Goal: Information Seeking & Learning: Learn about a topic

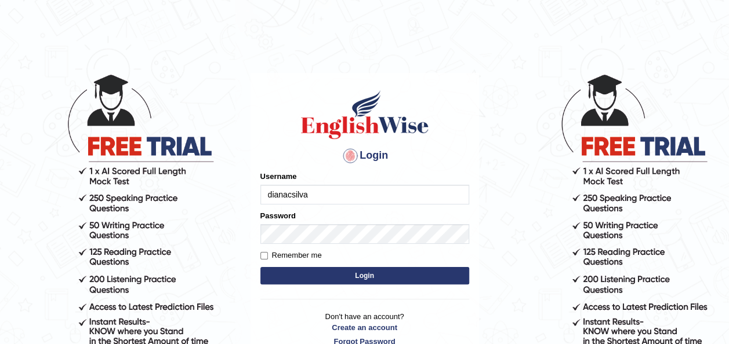
type input "dianacsilva"
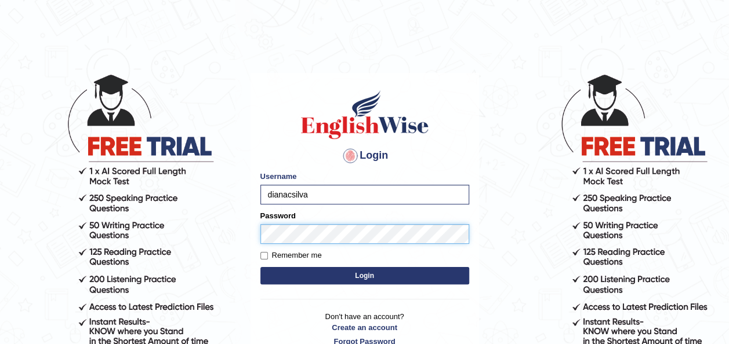
click at [260, 267] on button "Login" at bounding box center [364, 275] width 209 height 17
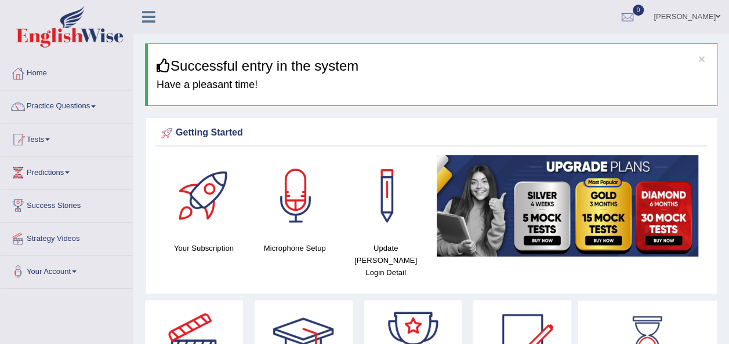
click at [123, 62] on link "Home" at bounding box center [67, 71] width 132 height 29
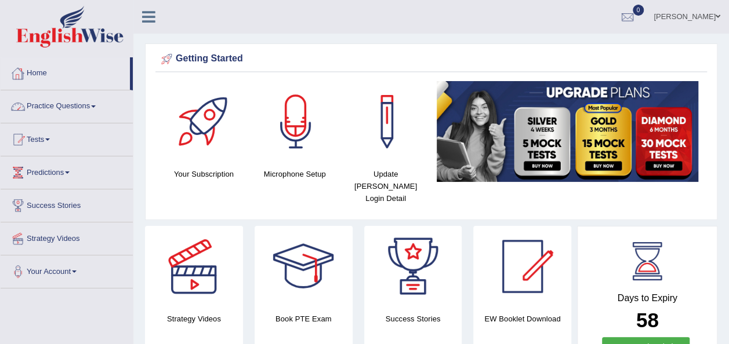
click at [83, 101] on link "Practice Questions" at bounding box center [67, 104] width 132 height 29
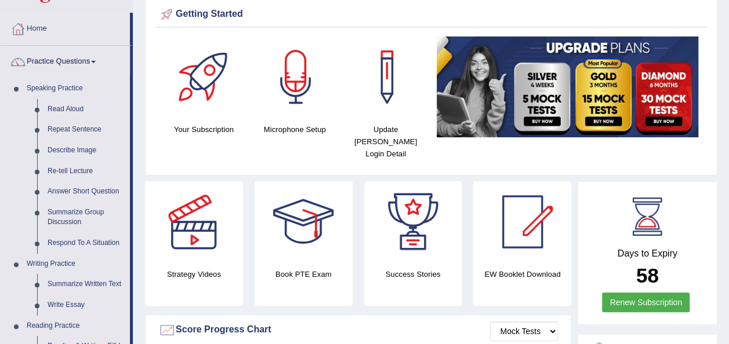
scroll to position [46, 0]
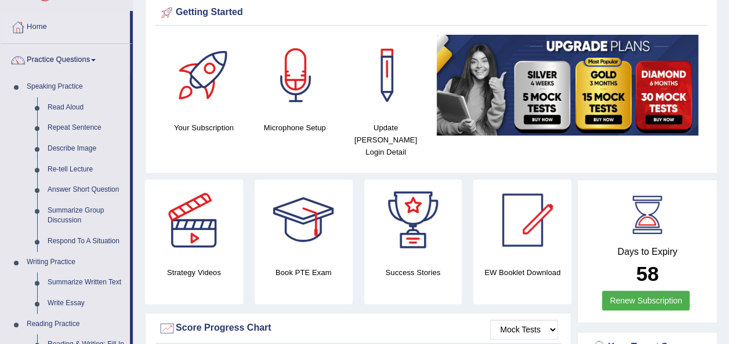
drag, startPoint x: 133, startPoint y: 122, endPoint x: 134, endPoint y: 163, distance: 41.8
drag, startPoint x: 130, startPoint y: 152, endPoint x: 134, endPoint y: 228, distance: 75.5
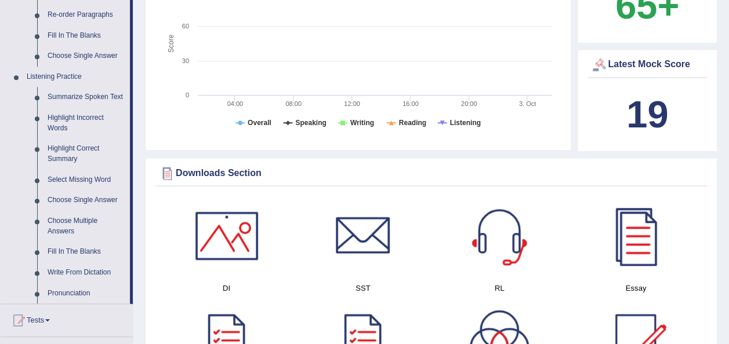
scroll to position [441, 0]
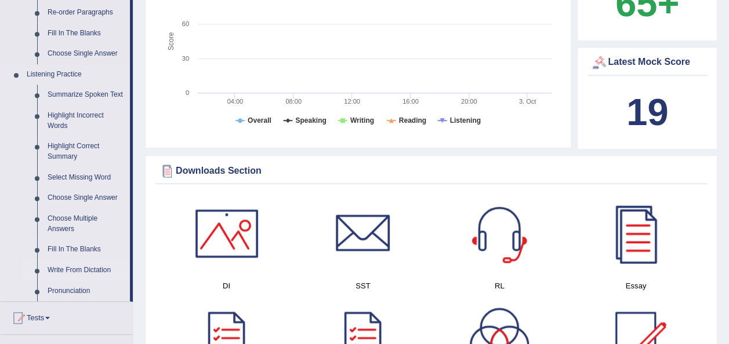
click at [97, 264] on link "Write From Dictation" at bounding box center [86, 270] width 88 height 21
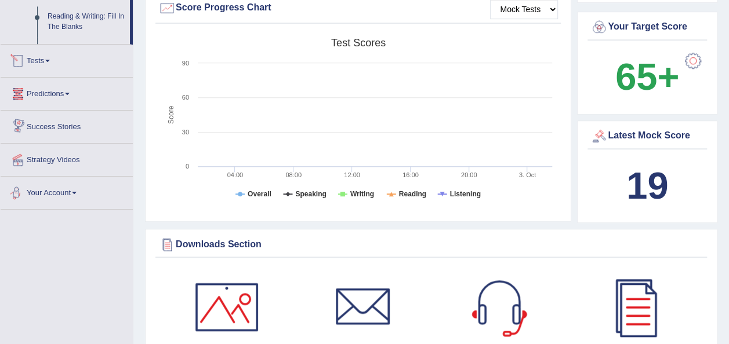
scroll to position [455, 0]
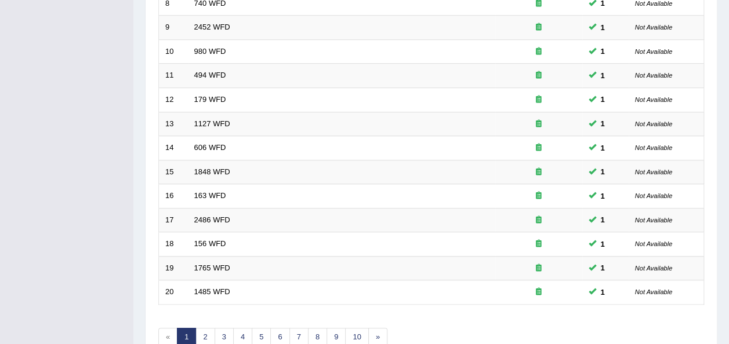
scroll to position [374, 0]
click at [201, 329] on link "2" at bounding box center [204, 338] width 19 height 19
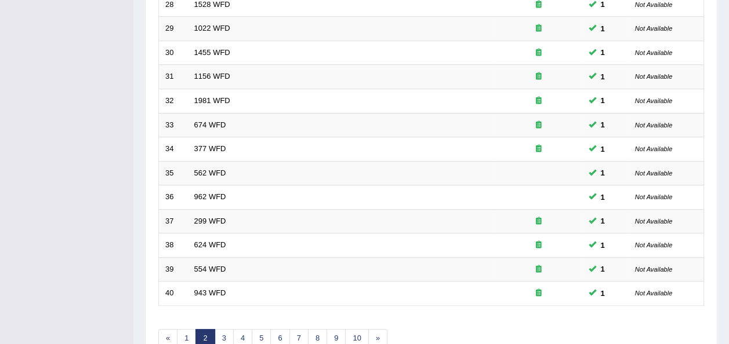
scroll to position [417, 0]
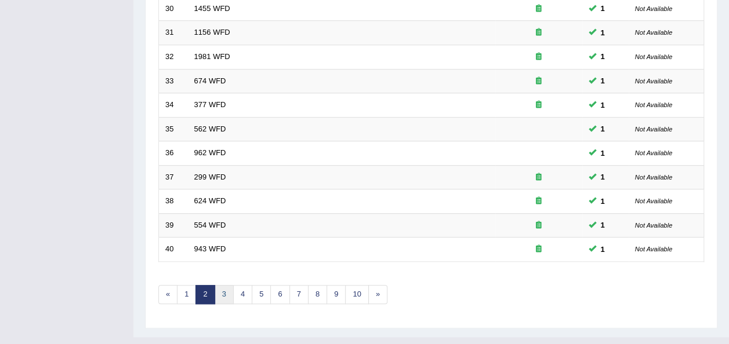
click at [217, 285] on link "3" at bounding box center [224, 294] width 19 height 19
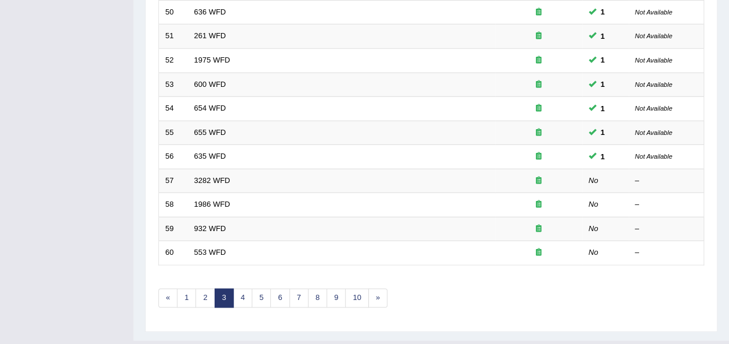
scroll to position [417, 0]
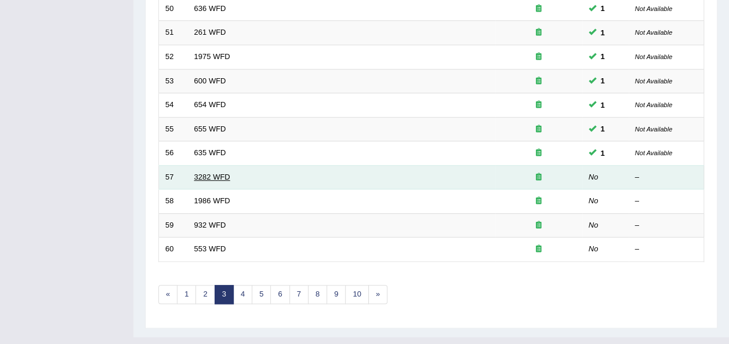
click at [198, 173] on link "3282 WFD" at bounding box center [212, 177] width 36 height 9
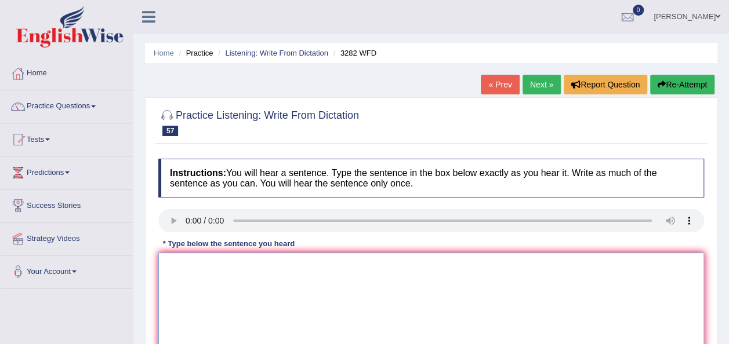
click at [199, 271] on textarea at bounding box center [431, 309] width 546 height 112
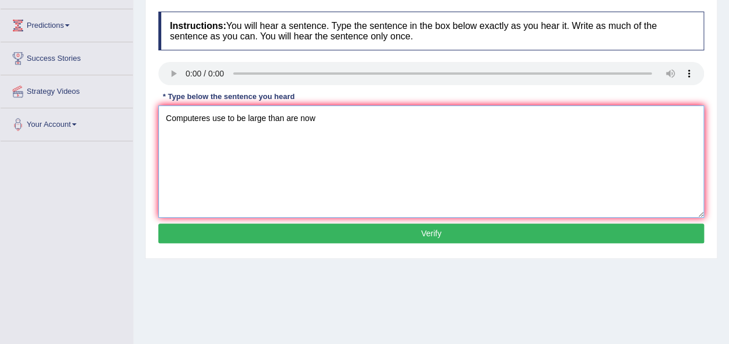
type textarea "Computeres use to be large than are now"
click at [606, 227] on button "Verify" at bounding box center [431, 234] width 546 height 20
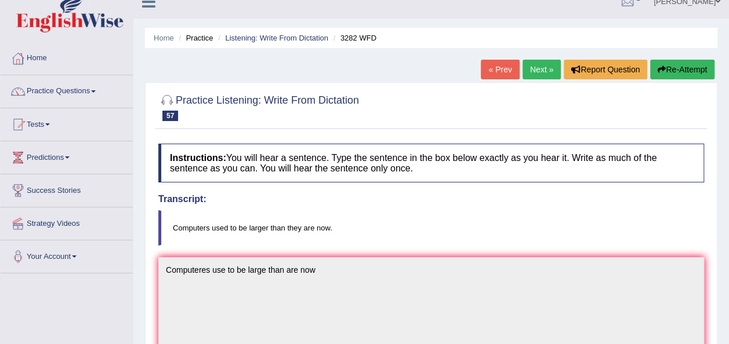
scroll to position [0, 0]
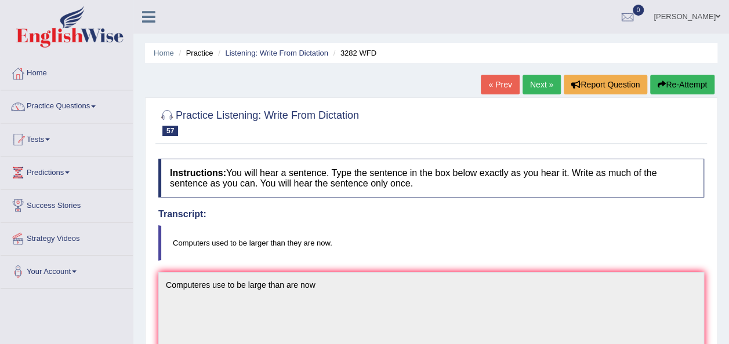
click at [535, 85] on link "Next »" at bounding box center [541, 85] width 38 height 20
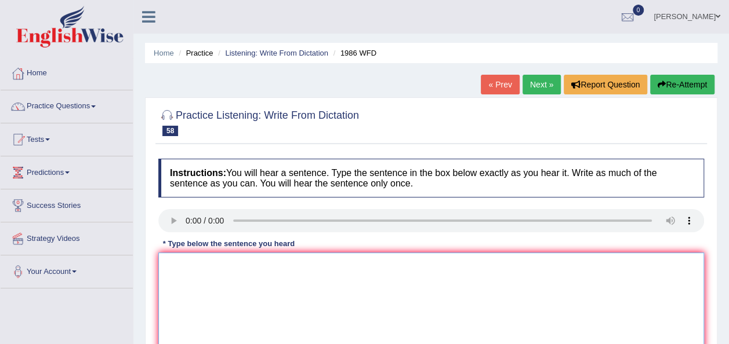
click at [190, 263] on textarea at bounding box center [431, 309] width 546 height 112
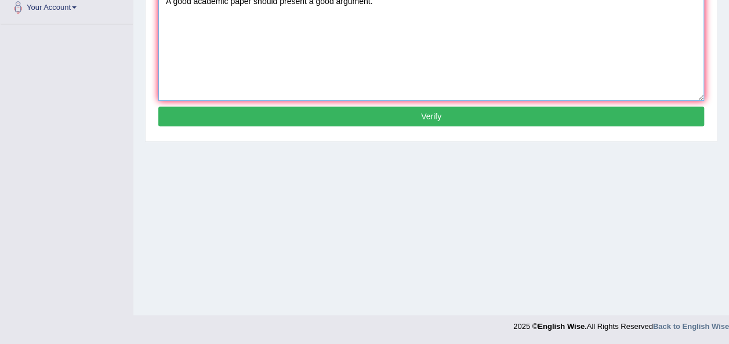
type textarea "A good academic paper should present a good argument."
click at [551, 116] on button "Verify" at bounding box center [431, 117] width 546 height 20
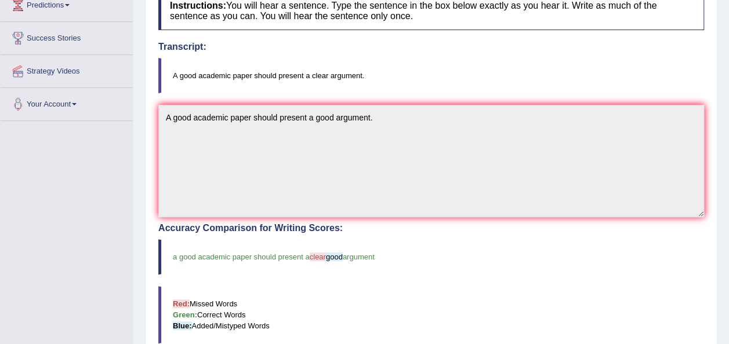
scroll to position [74, 0]
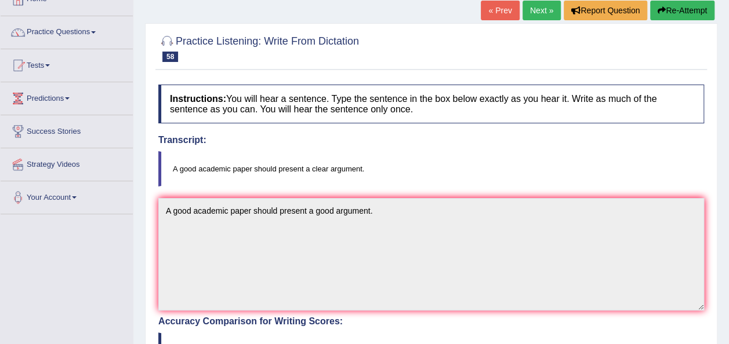
click at [545, 12] on link "Next »" at bounding box center [541, 11] width 38 height 20
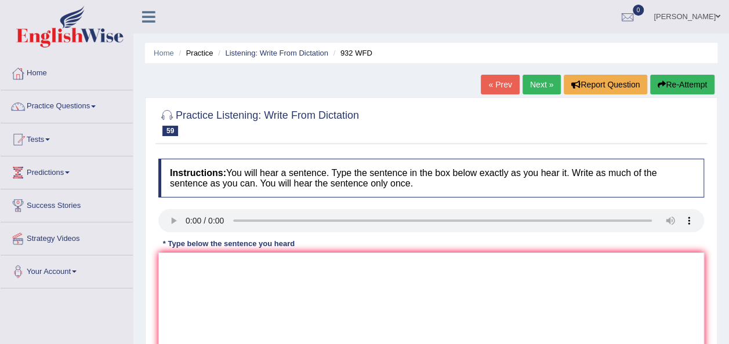
click at [209, 246] on div "* Type below the sentence you heard" at bounding box center [228, 243] width 141 height 11
click at [211, 264] on textarea at bounding box center [431, 309] width 546 height 112
type textarea "t"
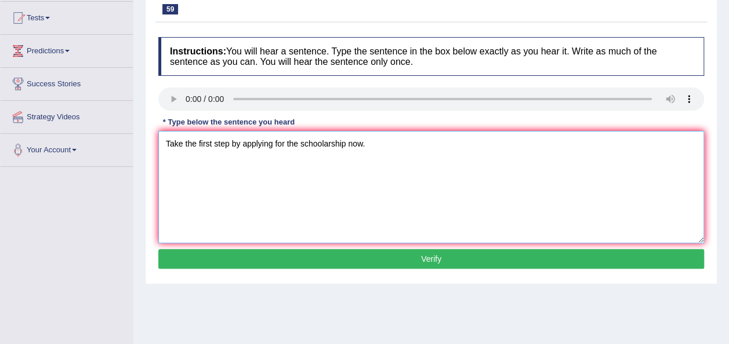
scroll to position [123, 0]
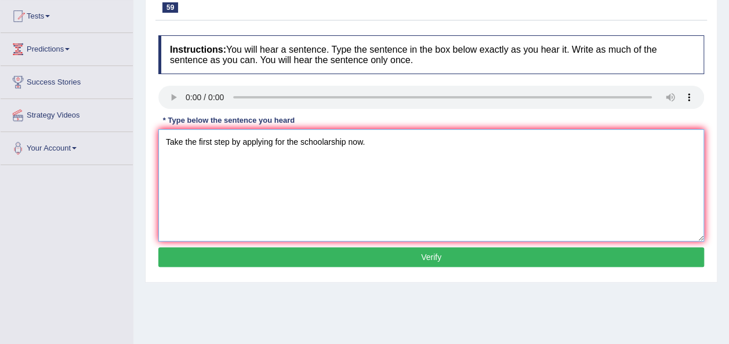
type textarea "Take the first step by applying for the schoolarship now."
click at [628, 266] on button "Verify" at bounding box center [431, 258] width 546 height 20
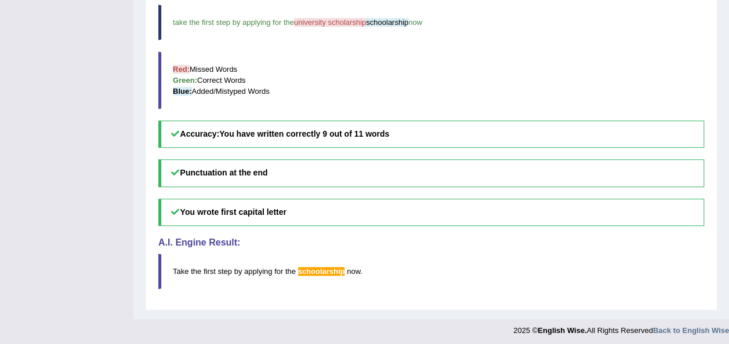
scroll to position [0, 0]
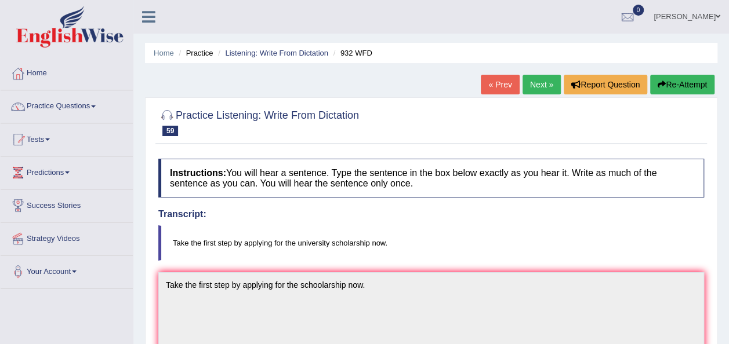
click at [529, 89] on link "Next »" at bounding box center [541, 85] width 38 height 20
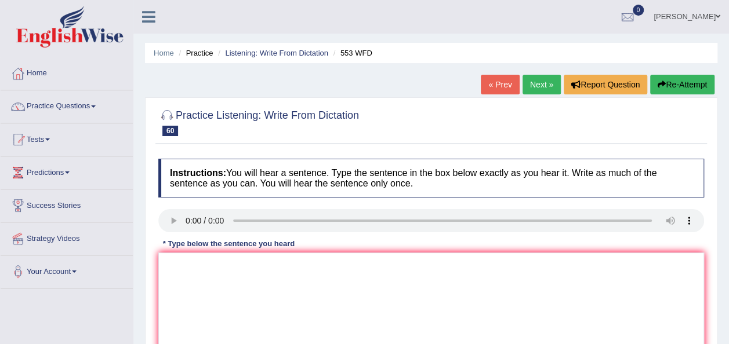
scroll to position [90, 0]
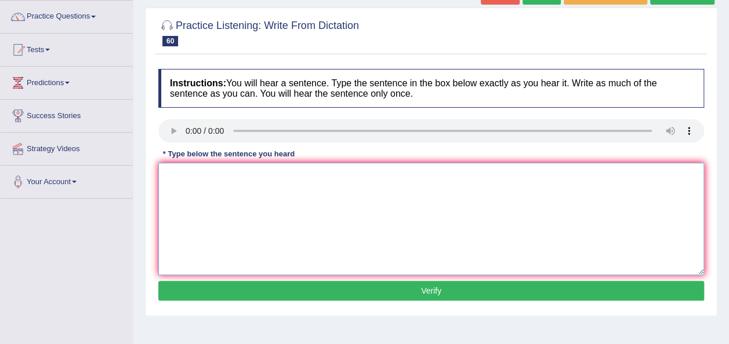
click at [253, 188] on textarea at bounding box center [431, 219] width 546 height 112
type textarea "Water filters on the campus unnecessary using of plastic bottles."
click at [319, 290] on button "Verify" at bounding box center [431, 291] width 546 height 20
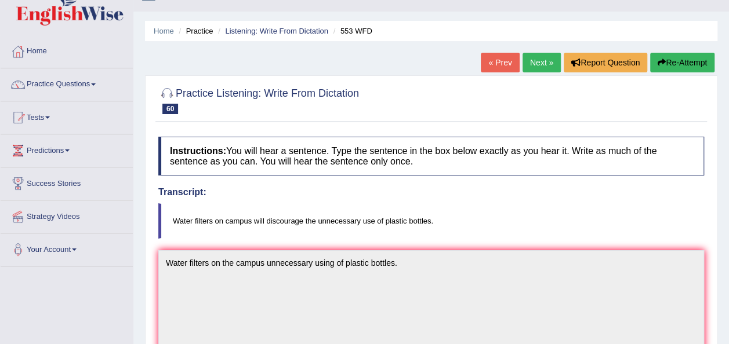
scroll to position [8, 0]
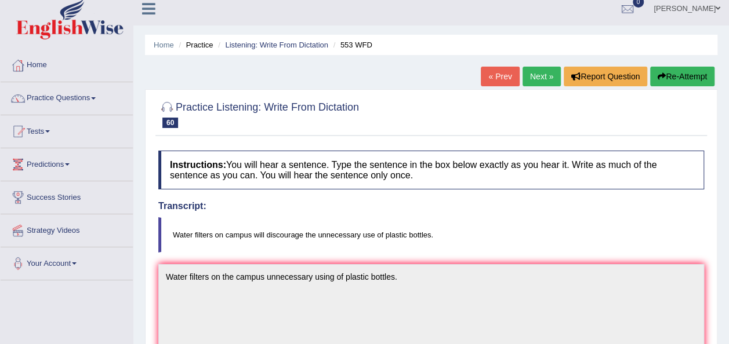
click at [542, 80] on link "Next »" at bounding box center [541, 77] width 38 height 20
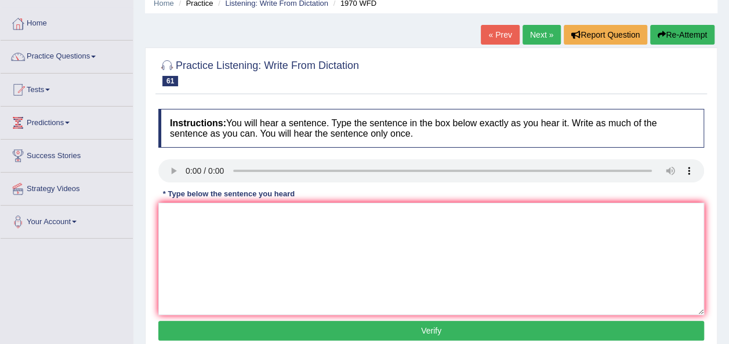
scroll to position [53, 0]
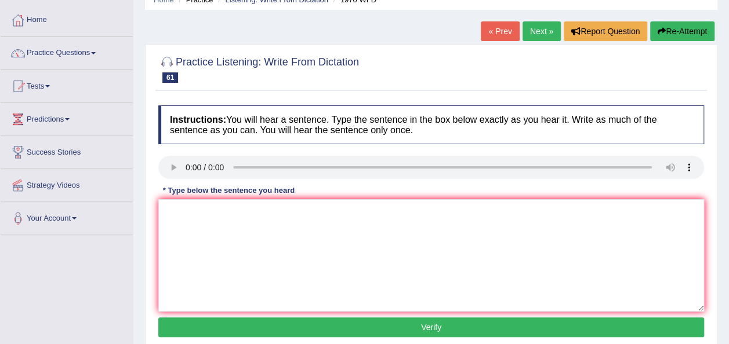
click at [177, 197] on div "Instructions: You will hear a sentence. Type the sentence in the box below exac…" at bounding box center [430, 223] width 551 height 247
click at [180, 206] on textarea at bounding box center [431, 255] width 546 height 112
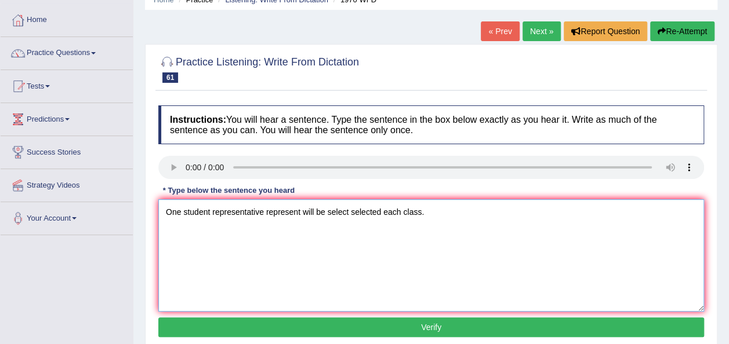
drag, startPoint x: 180, startPoint y: 206, endPoint x: 366, endPoint y: 259, distance: 193.8
click at [366, 259] on textarea "One student representative represent will be select selected each class." at bounding box center [431, 255] width 546 height 112
type textarea "One student representative represent will be select selected each class."
click at [358, 333] on button "Verify" at bounding box center [431, 328] width 546 height 20
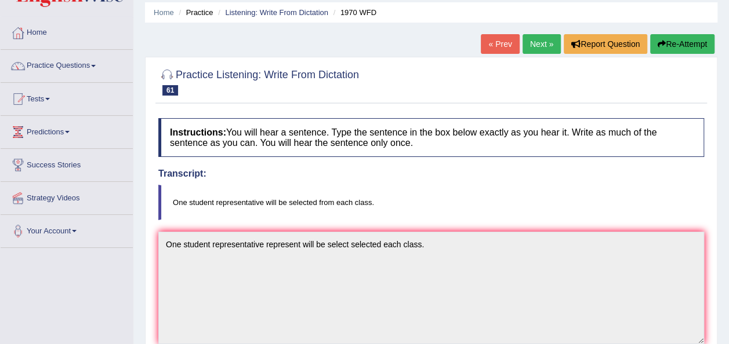
scroll to position [20, 0]
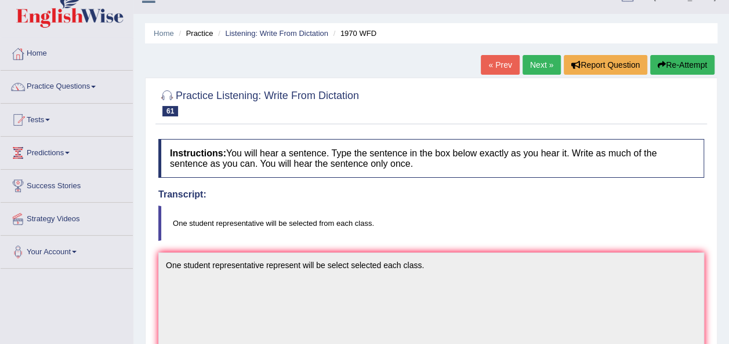
click at [552, 65] on link "Next »" at bounding box center [541, 65] width 38 height 20
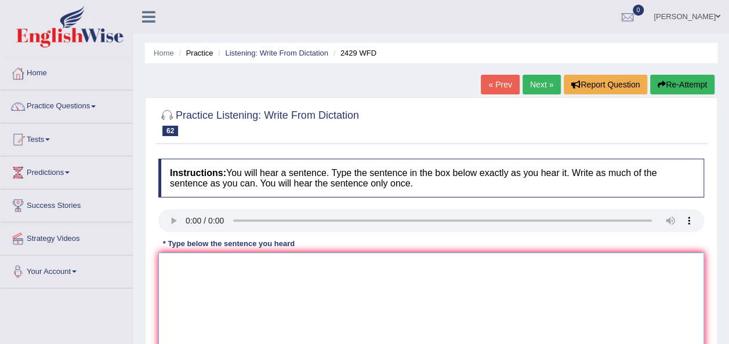
click at [214, 290] on textarea at bounding box center [431, 309] width 546 height 112
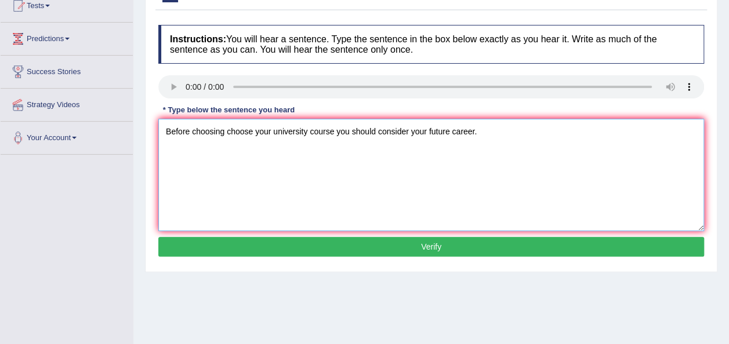
scroll to position [135, 0]
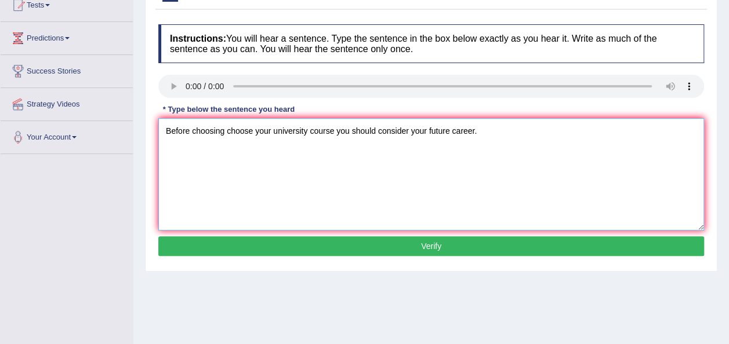
type textarea "Before choosing choose your university course you should consider your future c…"
click at [473, 241] on button "Verify" at bounding box center [431, 247] width 546 height 20
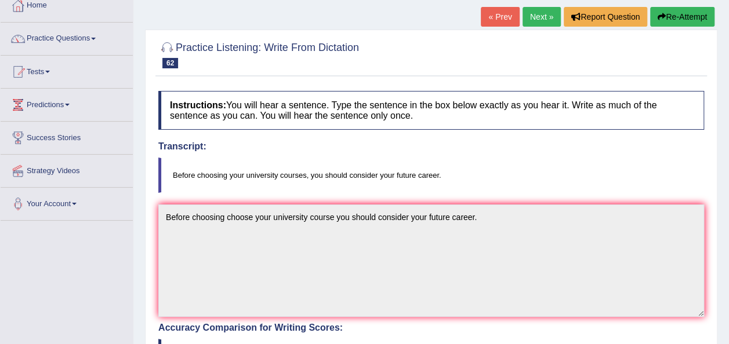
scroll to position [48, 0]
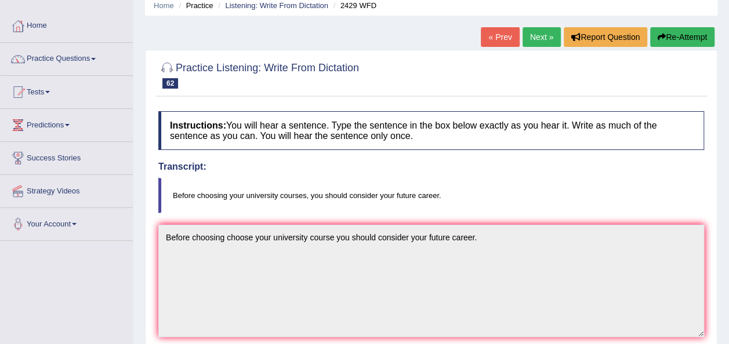
click at [547, 37] on link "Next »" at bounding box center [541, 37] width 38 height 20
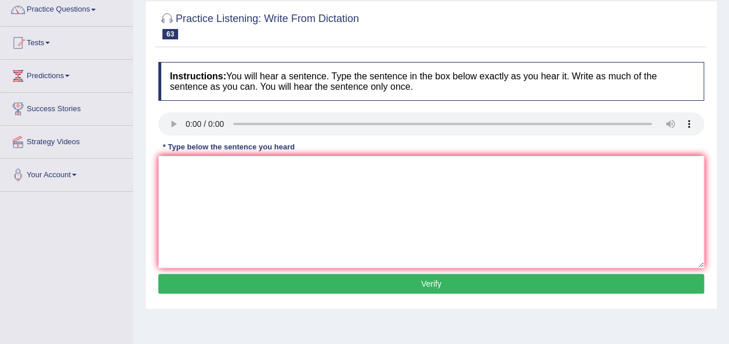
scroll to position [92, 0]
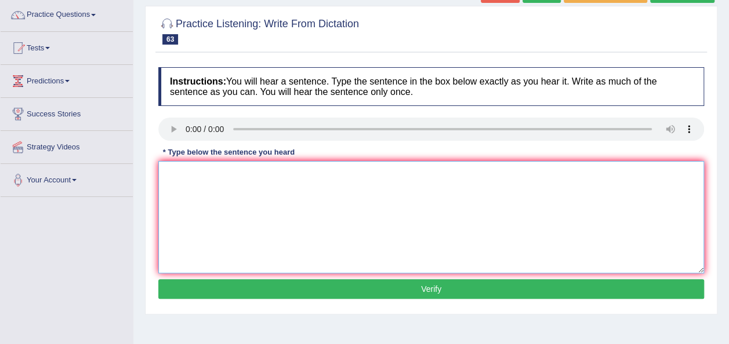
click at [194, 167] on textarea at bounding box center [431, 217] width 546 height 112
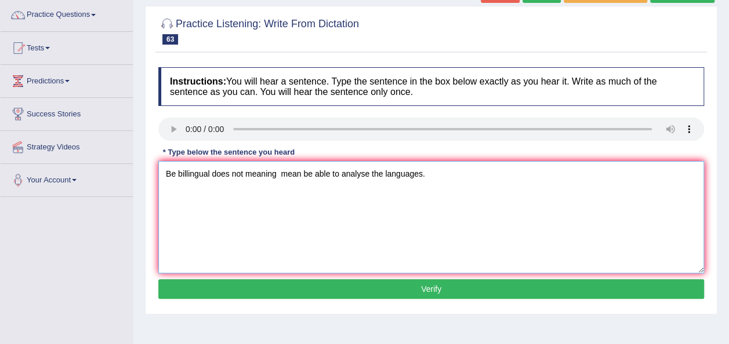
type textarea "Be billingual does not meaning mean be able to analyse the languages."
click at [313, 285] on button "Verify" at bounding box center [431, 289] width 546 height 20
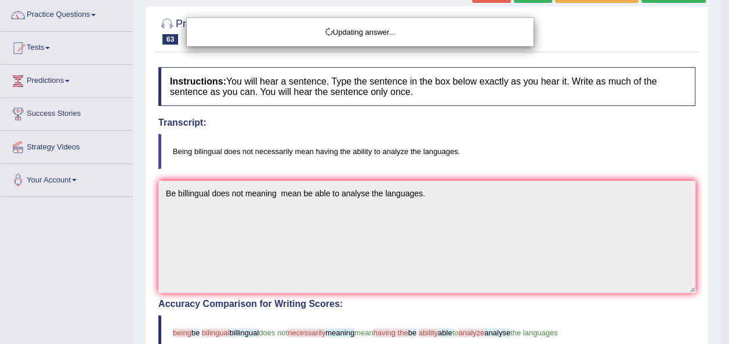
drag, startPoint x: 737, startPoint y: 54, endPoint x: 737, endPoint y: 114, distance: 59.7
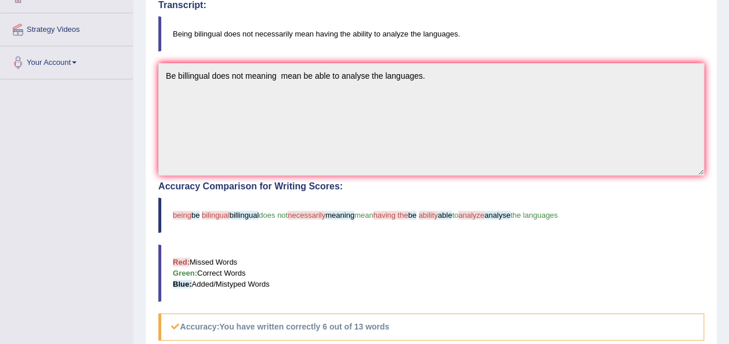
scroll to position [0, 0]
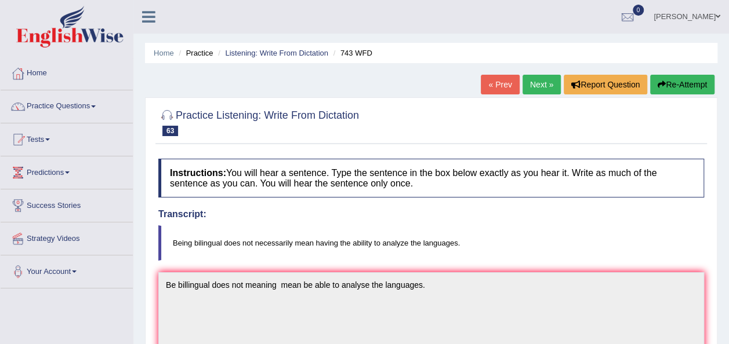
click at [526, 86] on link "Next »" at bounding box center [541, 85] width 38 height 20
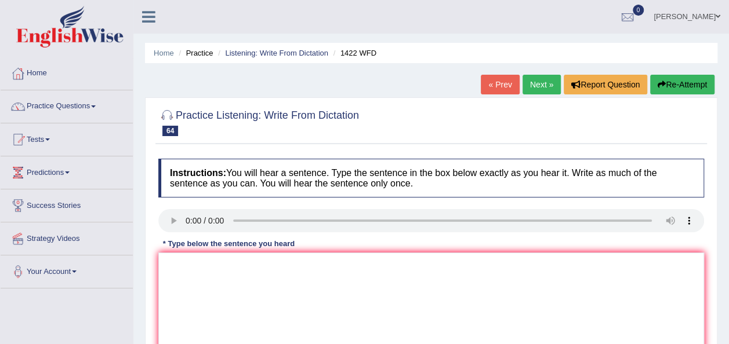
click at [0, 184] on html "Toggle navigation Home Practice Questions Speaking Practice Read Aloud Repeat S…" at bounding box center [364, 172] width 729 height 344
click at [176, 255] on textarea at bounding box center [431, 309] width 546 height 112
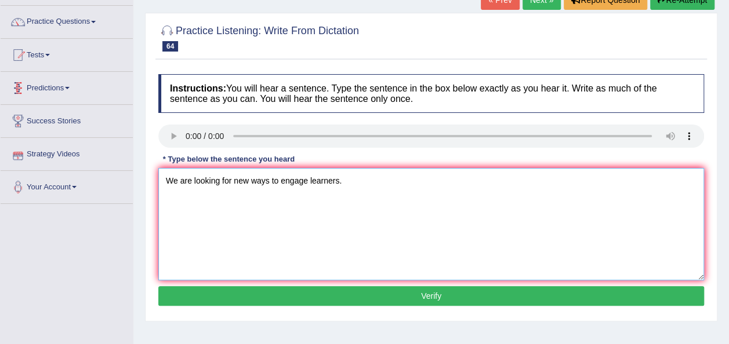
scroll to position [89, 0]
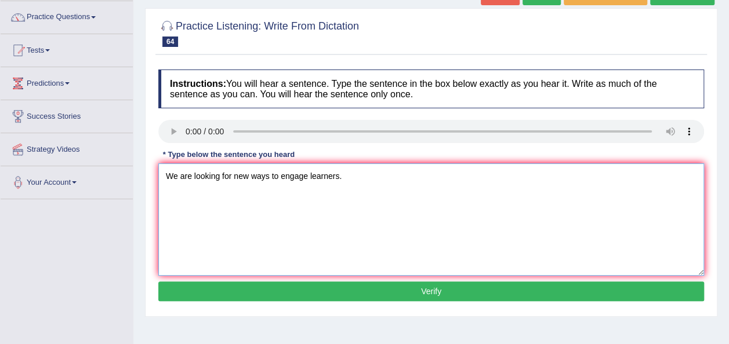
type textarea "We are looking for new ways to engage learners."
click at [302, 298] on button "Verify" at bounding box center [431, 292] width 546 height 20
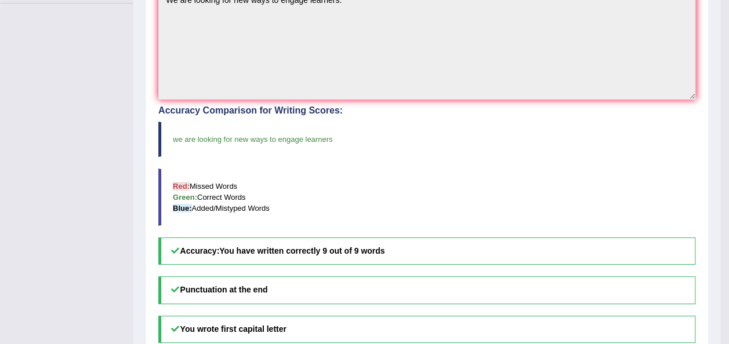
scroll to position [330, 0]
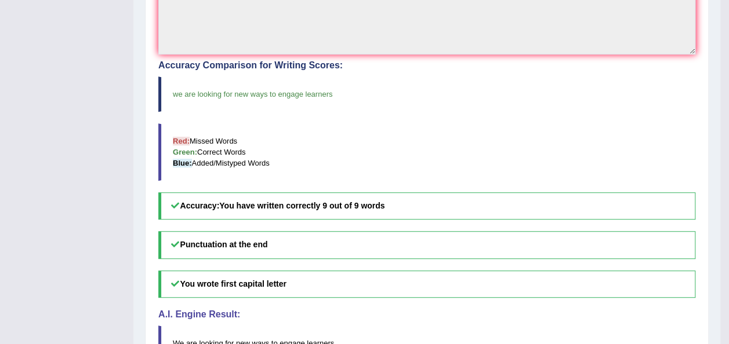
drag, startPoint x: 737, startPoint y: 101, endPoint x: 739, endPoint y: 215, distance: 114.2
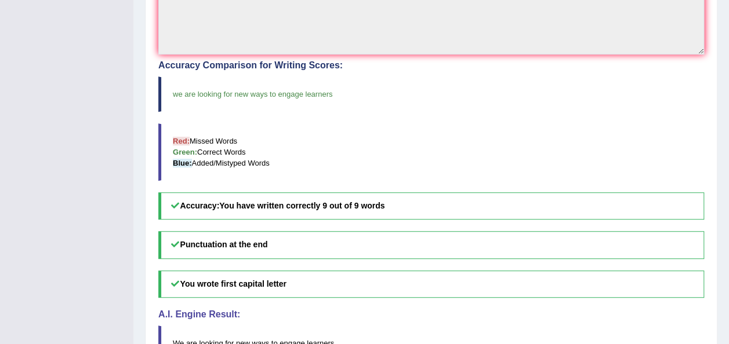
click at [564, 169] on blockquote "Red: Missed Words Green: Correct Words Blue: Added/Mistyped Words" at bounding box center [431, 151] width 546 height 57
click at [570, 153] on blockquote "Red: Missed Words Green: Correct Words Blue: Added/Mistyped Words" at bounding box center [431, 151] width 546 height 57
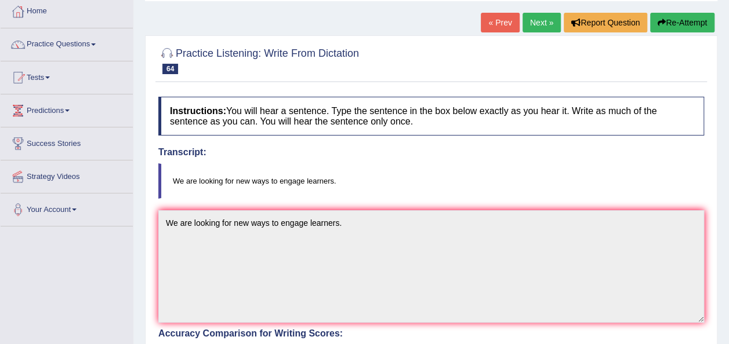
scroll to position [23, 0]
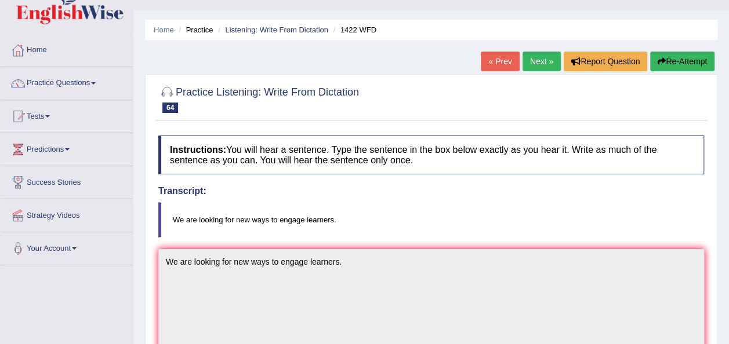
click at [551, 59] on link "Next »" at bounding box center [541, 62] width 38 height 20
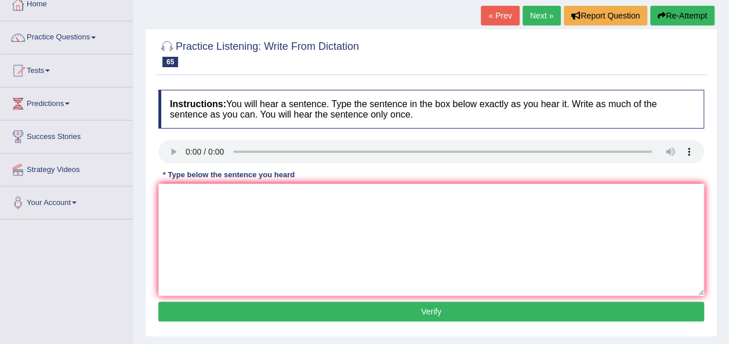
scroll to position [165, 0]
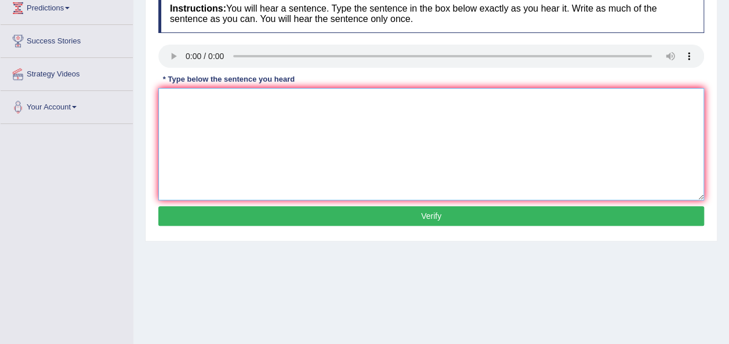
click at [201, 124] on textarea at bounding box center [431, 144] width 546 height 112
type textarea "We new job punctuality is the key."
click at [346, 210] on button "Verify" at bounding box center [431, 216] width 546 height 20
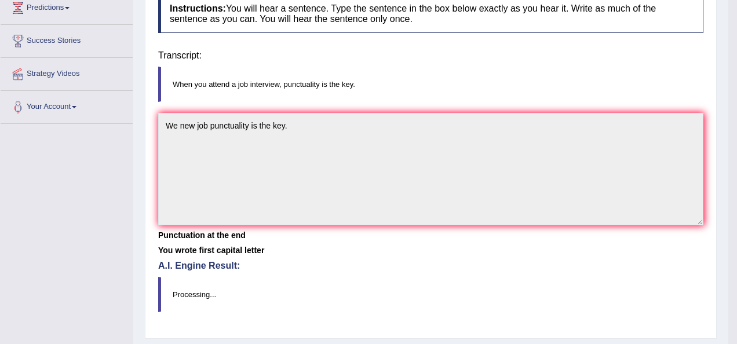
click at [346, 210] on div "Home Practice Listening: Write From Dictation 1429 WFD « Prev Next » Report Que…" at bounding box center [430, 125] width 595 height 580
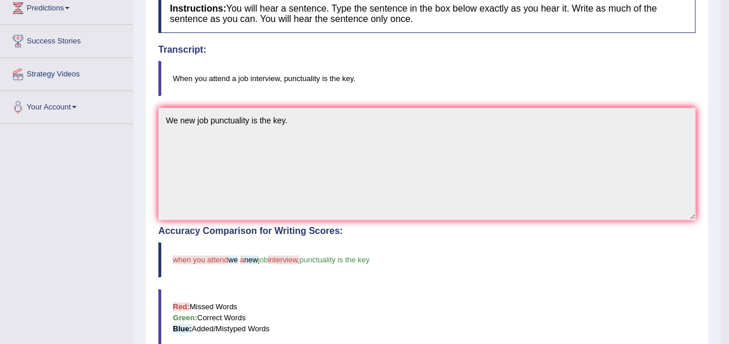
drag, startPoint x: 718, startPoint y: 140, endPoint x: 711, endPoint y: 192, distance: 52.6
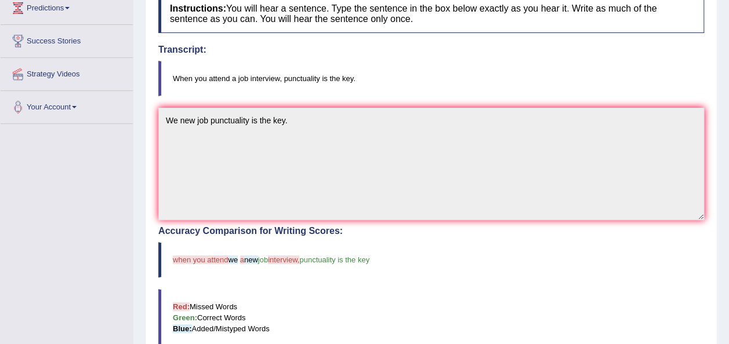
drag, startPoint x: 718, startPoint y: 190, endPoint x: 737, endPoint y: 333, distance: 143.9
click at [728, 180] on html "Toggle navigation Home Practice Questions Speaking Practice Read Aloud Repeat S…" at bounding box center [364, 7] width 729 height 344
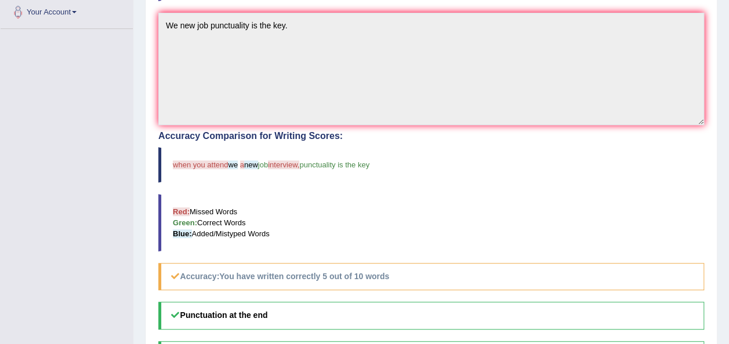
scroll to position [0, 0]
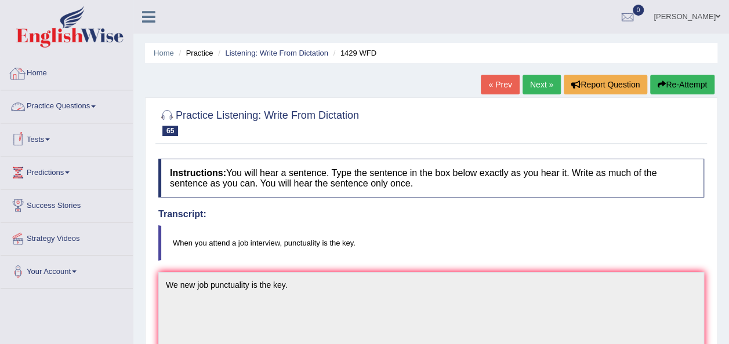
click at [60, 115] on link "Practice Questions" at bounding box center [67, 104] width 132 height 29
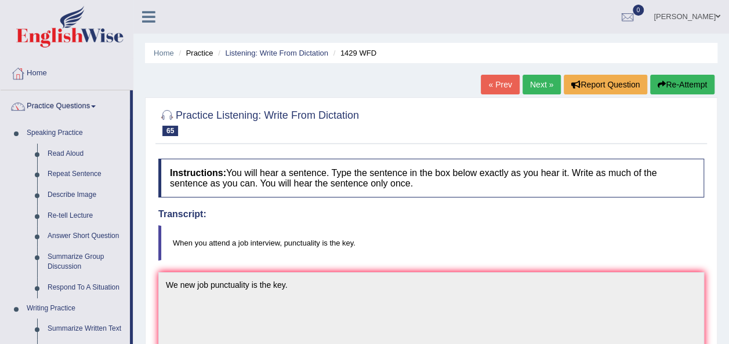
drag, startPoint x: 132, startPoint y: 146, endPoint x: 132, endPoint y: 290, distance: 143.8
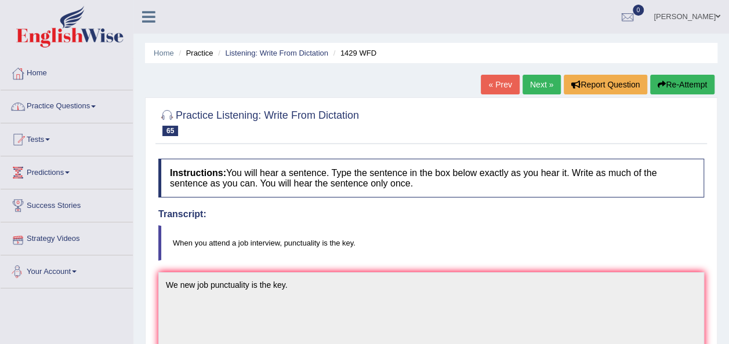
click at [97, 101] on link "Practice Questions" at bounding box center [67, 104] width 132 height 29
click at [97, 101] on link "Practice Questions" at bounding box center [65, 104] width 129 height 29
click at [87, 108] on link "Practice Questions" at bounding box center [67, 104] width 132 height 29
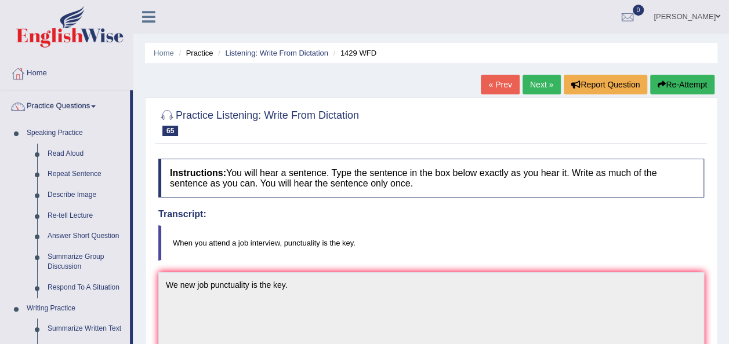
drag, startPoint x: 131, startPoint y: 115, endPoint x: 137, endPoint y: 206, distance: 91.2
drag, startPoint x: 132, startPoint y: 201, endPoint x: 149, endPoint y: 314, distance: 114.3
drag, startPoint x: 588, startPoint y: 115, endPoint x: 584, endPoint y: 133, distance: 18.3
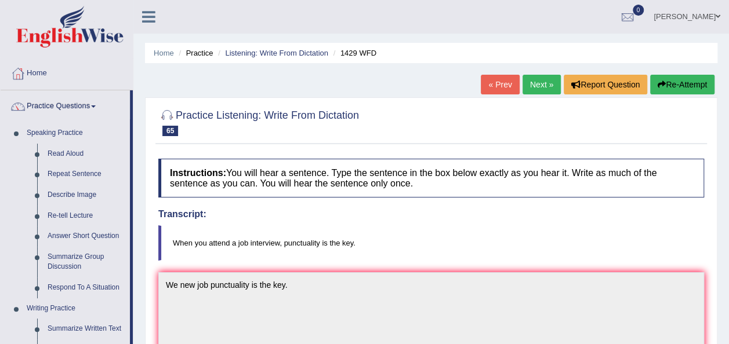
click at [584, 133] on div at bounding box center [431, 121] width 546 height 35
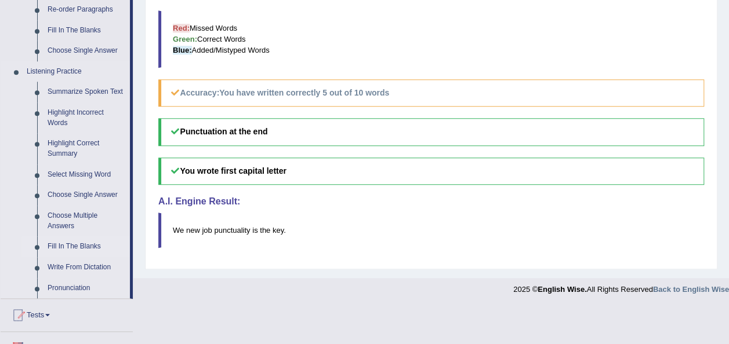
scroll to position [445, 0]
click at [62, 103] on link "Highlight Incorrect Words" at bounding box center [86, 116] width 88 height 31
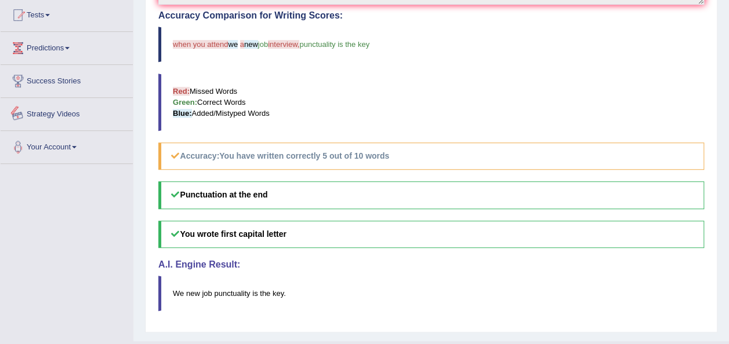
scroll to position [561, 0]
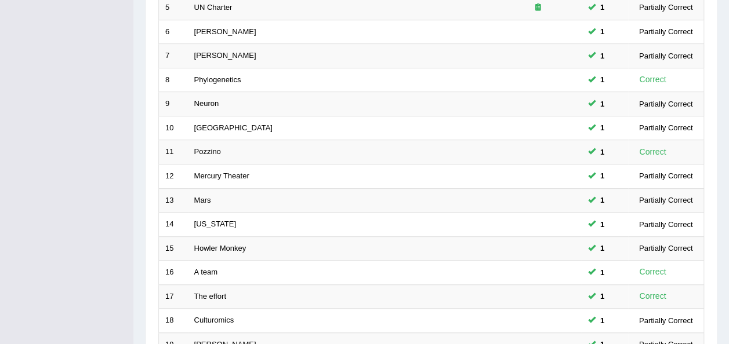
scroll to position [417, 0]
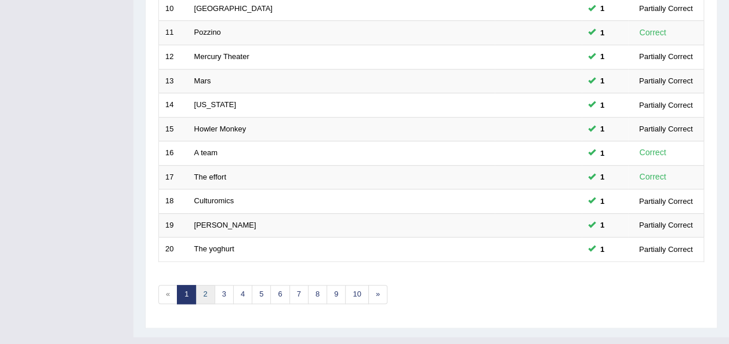
click at [204, 285] on link "2" at bounding box center [204, 294] width 19 height 19
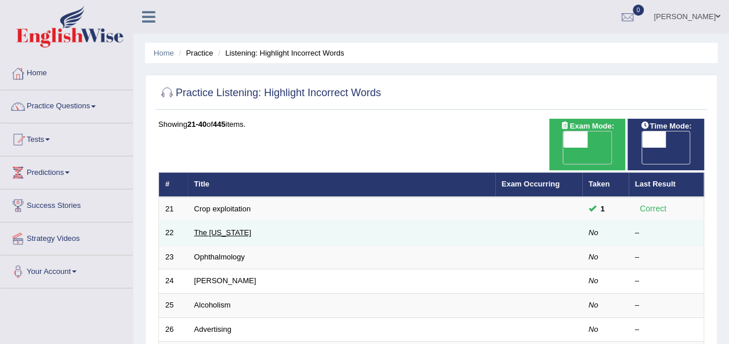
click at [205, 228] on link "The [US_STATE]" at bounding box center [222, 232] width 57 height 9
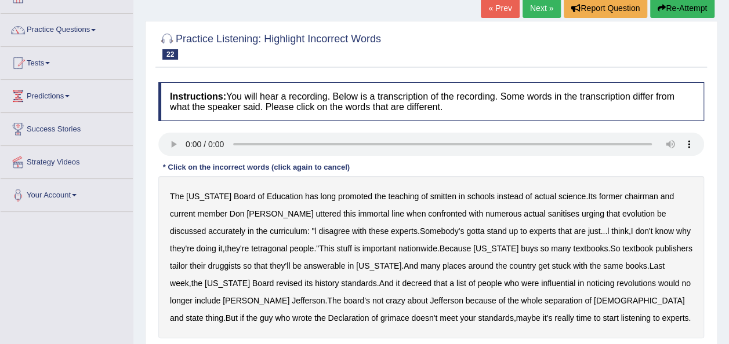
scroll to position [132, 0]
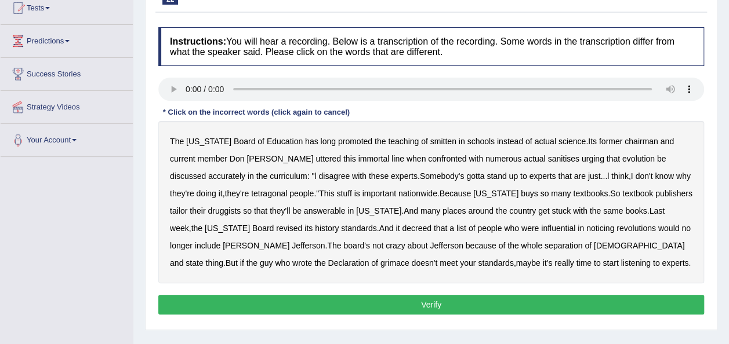
click at [430, 139] on b "smitten" at bounding box center [443, 141] width 26 height 9
click at [547, 155] on b "sanitises" at bounding box center [562, 158] width 31 height 9
click at [251, 193] on b "tetragonal" at bounding box center [269, 193] width 36 height 9
click at [241, 206] on b "druggists" at bounding box center [224, 210] width 33 height 9
click at [304, 209] on b "answerable" at bounding box center [325, 210] width 42 height 9
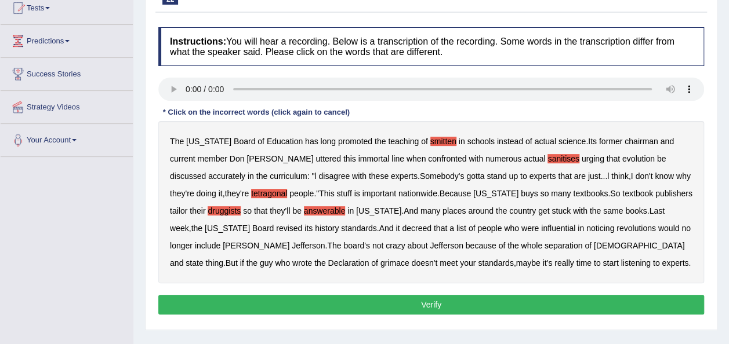
click at [586, 229] on b "noticing" at bounding box center [600, 228] width 28 height 9
click at [409, 259] on b "grimace" at bounding box center [394, 263] width 29 height 9
click at [410, 301] on button "Verify" at bounding box center [431, 305] width 546 height 20
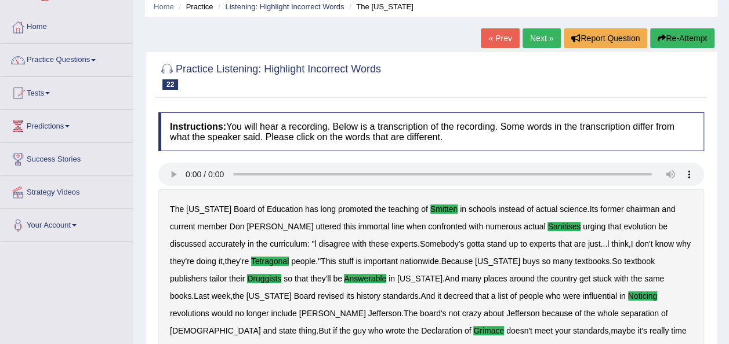
scroll to position [39, 0]
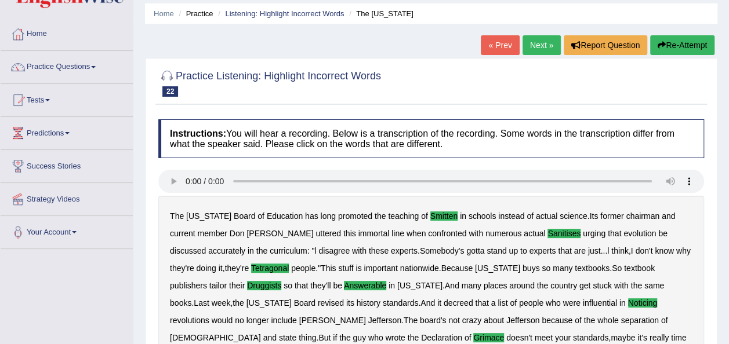
click at [533, 50] on link "Next »" at bounding box center [541, 45] width 38 height 20
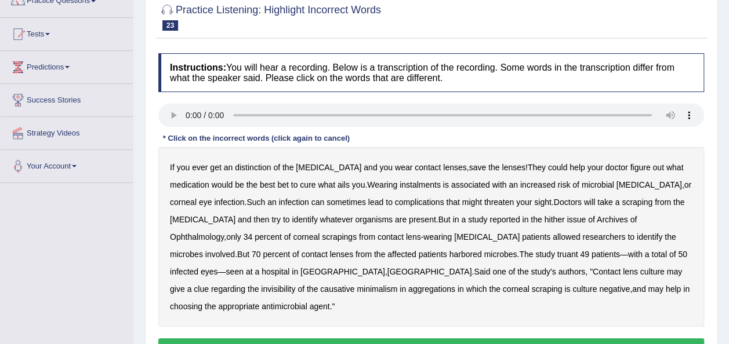
scroll to position [109, 0]
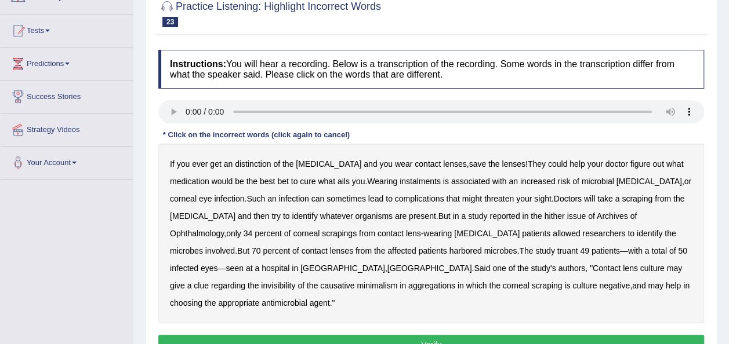
click at [260, 151] on div "If you ever get an distinction of the cornea and you wear contact lenses , save…" at bounding box center [431, 234] width 546 height 180
click at [257, 166] on b "distinction" at bounding box center [253, 163] width 36 height 9
click at [383, 174] on div "If you ever get an distinction of the cornea and you wear contact lenses , save…" at bounding box center [431, 234] width 546 height 180
click at [399, 177] on b "instalments" at bounding box center [419, 181] width 41 height 9
click at [557, 253] on b "truant" at bounding box center [567, 250] width 21 height 9
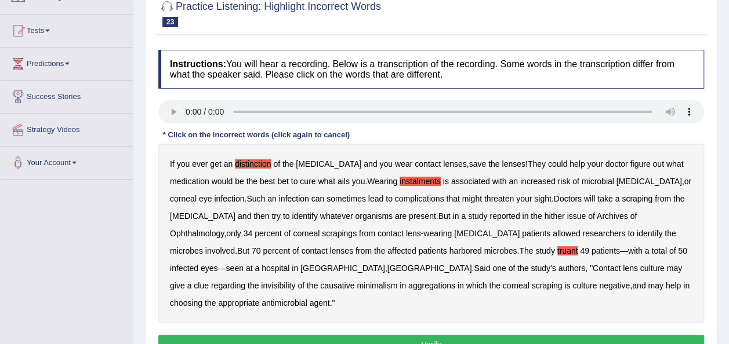
click at [295, 281] on b "invisibility" at bounding box center [278, 285] width 34 height 9
click at [354, 281] on b "causative" at bounding box center [337, 285] width 34 height 9
click at [408, 281] on b "aggregations" at bounding box center [431, 285] width 47 height 9
click at [294, 335] on button "Verify" at bounding box center [431, 345] width 546 height 20
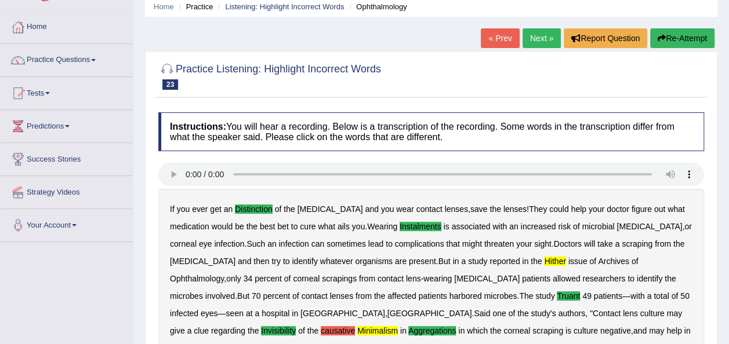
scroll to position [22, 0]
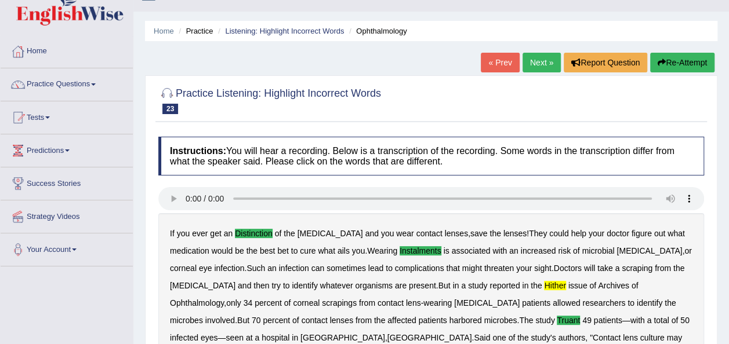
click at [533, 53] on link "Next »" at bounding box center [541, 63] width 38 height 20
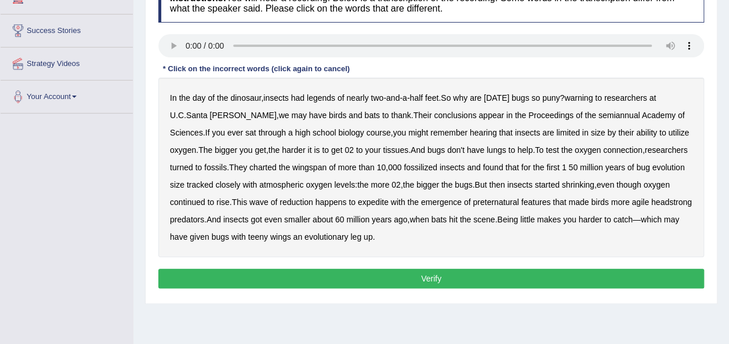
scroll to position [175, 0]
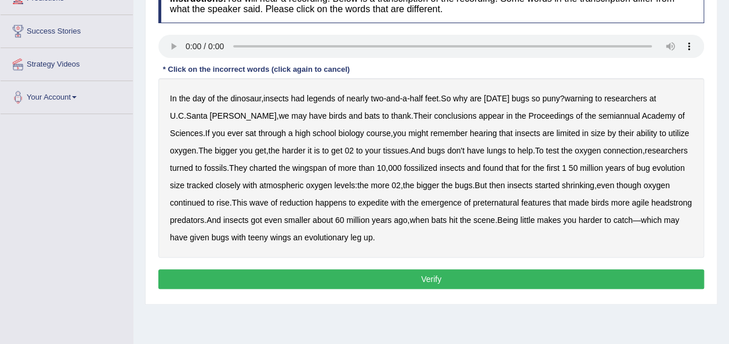
click at [320, 94] on b "legends" at bounding box center [321, 98] width 28 height 9
click at [584, 104] on div "In the day of the dinosaur , insects had legends of nearly two - and - a - half…" at bounding box center [431, 168] width 546 height 180
click at [584, 103] on div "In the day of the dinosaur , insects had legends of nearly two - and - a - half…" at bounding box center [431, 168] width 546 height 180
click at [587, 96] on b "warning" at bounding box center [578, 98] width 28 height 9
click at [598, 116] on b "semiannual" at bounding box center [619, 115] width 42 height 9
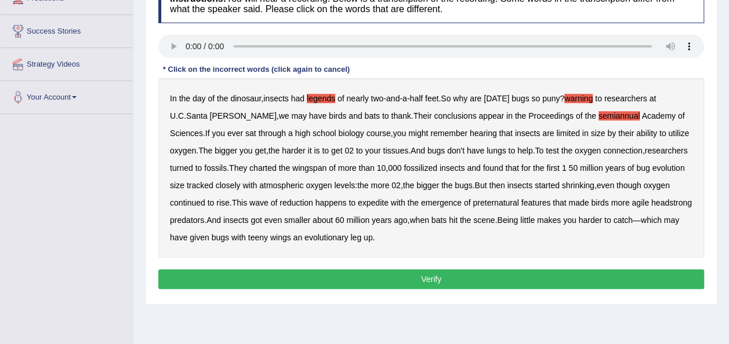
click at [381, 201] on b "expedite" at bounding box center [373, 202] width 31 height 9
click at [651, 208] on b "headstrong" at bounding box center [671, 202] width 41 height 9
click at [308, 276] on button "Verify" at bounding box center [431, 280] width 546 height 20
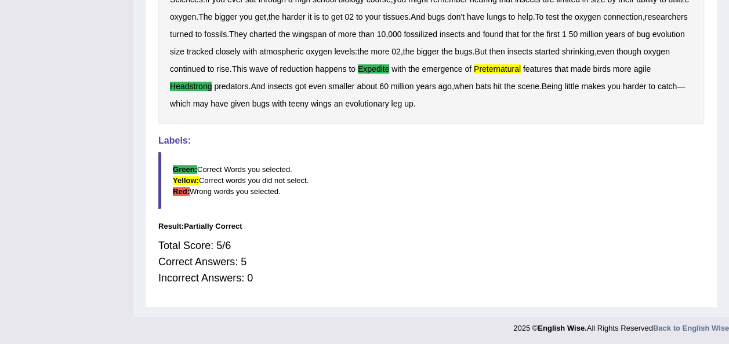
scroll to position [0, 0]
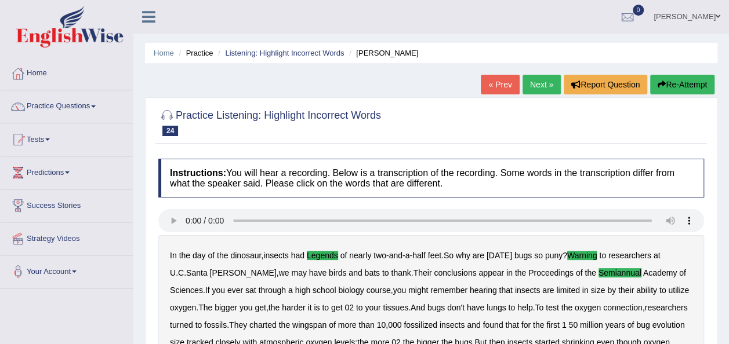
click at [541, 82] on link "Next »" at bounding box center [541, 85] width 38 height 20
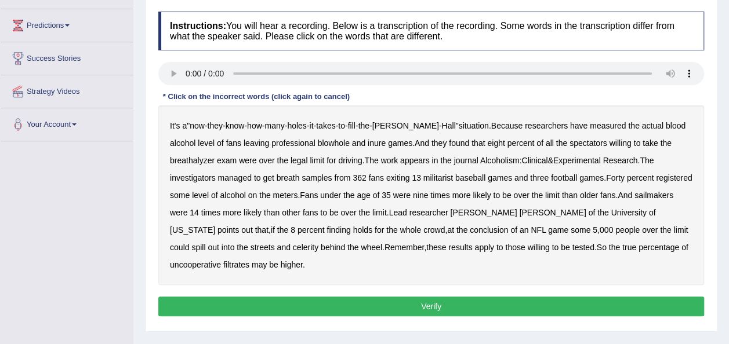
scroll to position [162, 0]
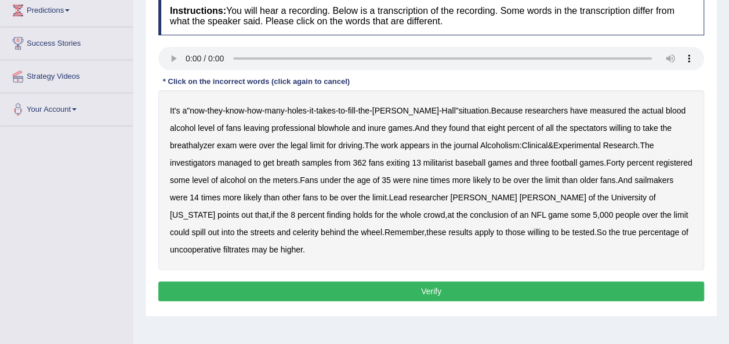
click at [282, 133] on div "It's a " now - they - know - how - many - holes - it - takes - to - fill - the …" at bounding box center [431, 180] width 546 height 180
click at [318, 131] on b "blowhole" at bounding box center [334, 127] width 32 height 9
click at [368, 126] on b "inure" at bounding box center [377, 127] width 18 height 9
click at [423, 158] on b "militarist" at bounding box center [438, 162] width 30 height 9
click at [634, 176] on b "sailmakers" at bounding box center [653, 180] width 39 height 9
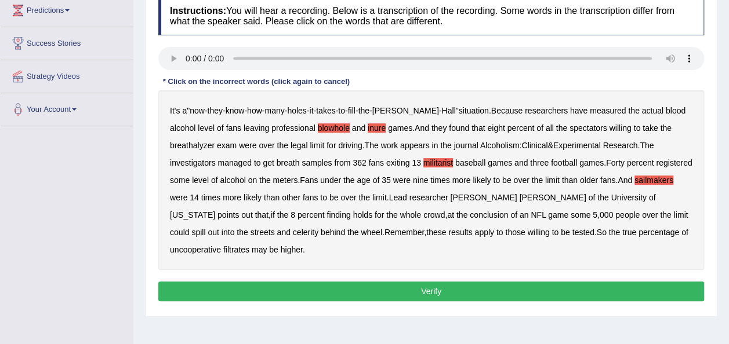
click at [318, 228] on b "celerity" at bounding box center [306, 232] width 26 height 9
click at [249, 245] on b "filtrates" at bounding box center [236, 249] width 26 height 9
click at [566, 282] on button "Verify" at bounding box center [431, 292] width 546 height 20
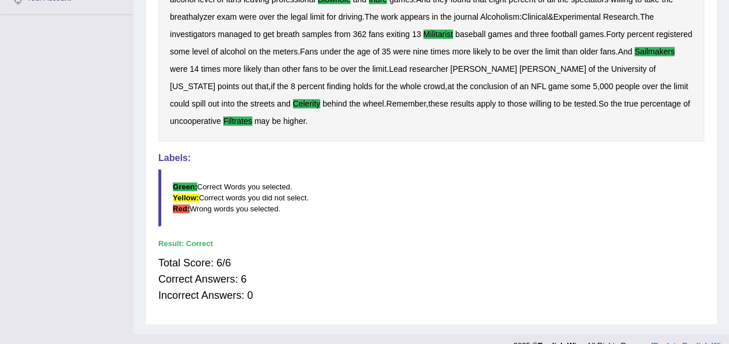
scroll to position [0, 0]
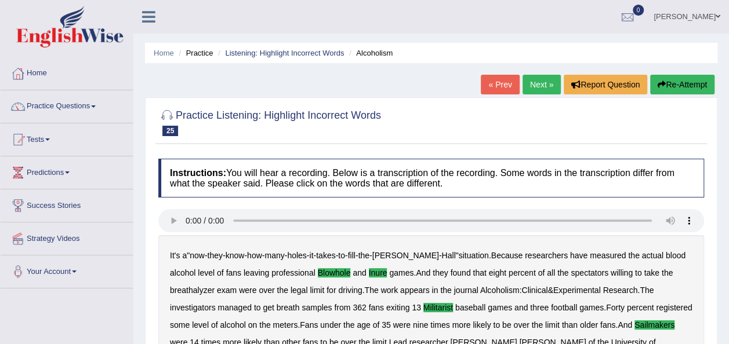
click at [536, 83] on link "Next »" at bounding box center [541, 85] width 38 height 20
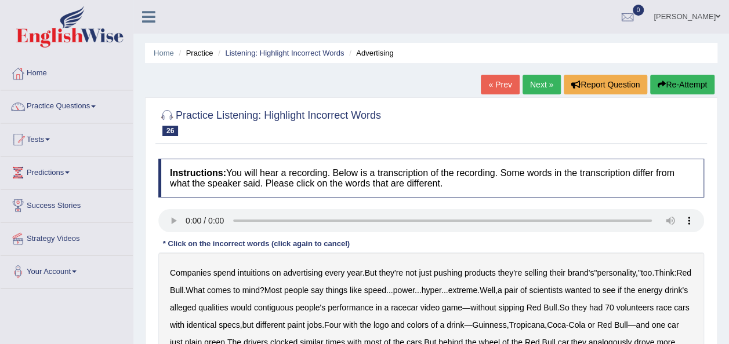
scroll to position [186, 0]
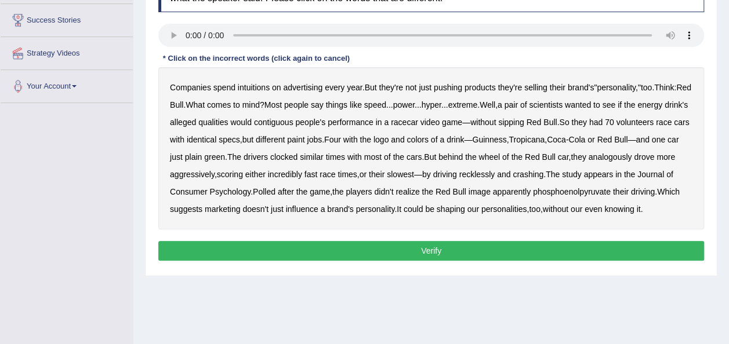
click at [242, 86] on b "intuitions" at bounding box center [254, 87] width 32 height 9
click at [587, 198] on div "Companies spend intuitions on advertising every year . But they're not just pus…" at bounding box center [431, 148] width 546 height 162
click at [600, 192] on b "phosphoenolpyruvate" at bounding box center [572, 191] width 78 height 9
click at [547, 263] on div "Instructions: You will hear a recording. Below is a transcription of the record…" at bounding box center [430, 119] width 551 height 303
click at [550, 259] on button "Verify" at bounding box center [431, 251] width 546 height 20
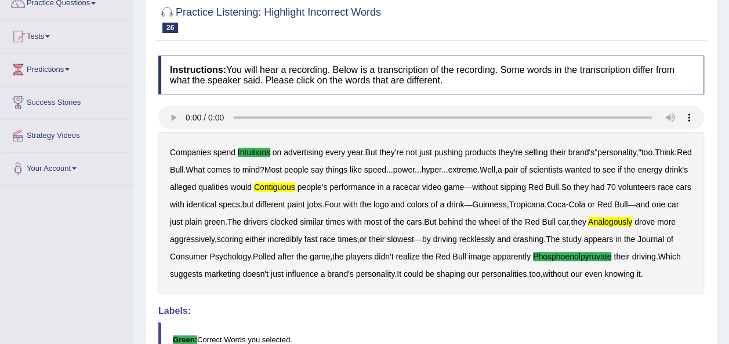
scroll to position [46, 0]
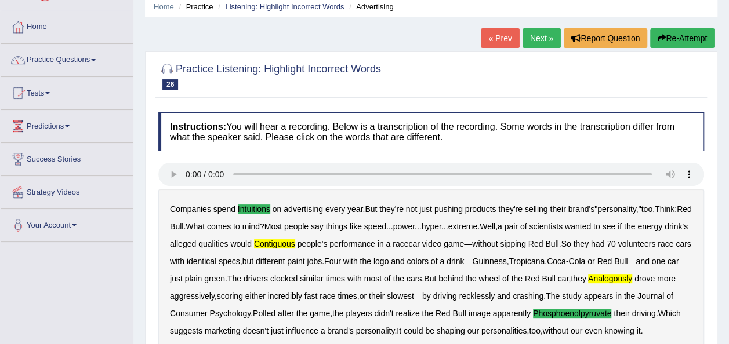
click at [540, 34] on link "Next »" at bounding box center [541, 38] width 38 height 20
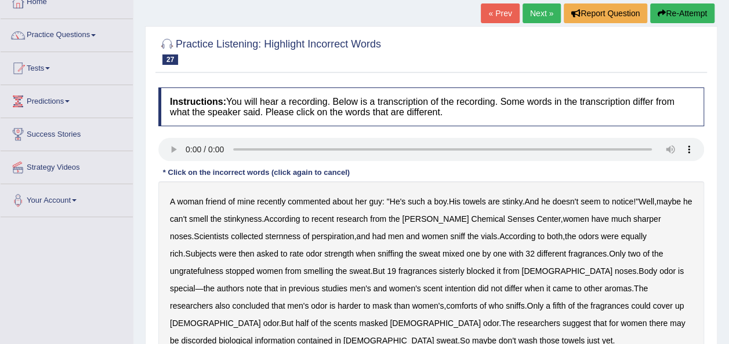
scroll to position [88, 0]
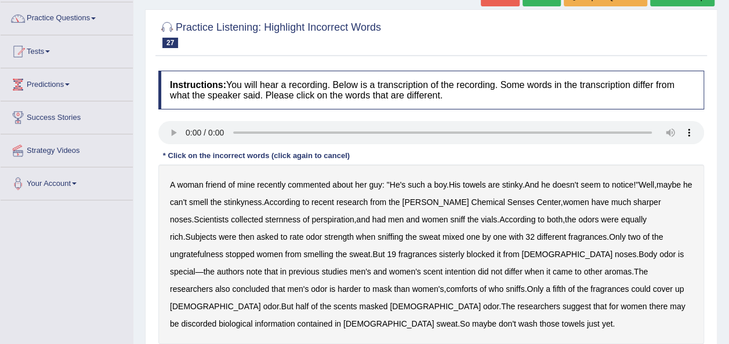
click at [268, 220] on b "sternness" at bounding box center [282, 219] width 35 height 9
click at [439, 250] on b "sisterly" at bounding box center [452, 254] width 26 height 9
click at [446, 289] on b "comforts" at bounding box center [461, 289] width 31 height 9
click at [216, 319] on b "discorded" at bounding box center [198, 323] width 35 height 9
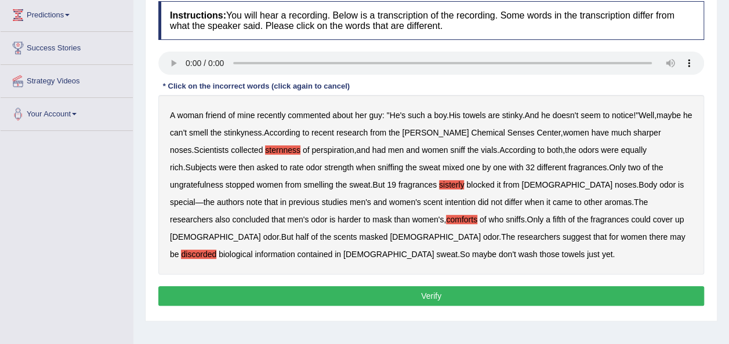
scroll to position [172, 0]
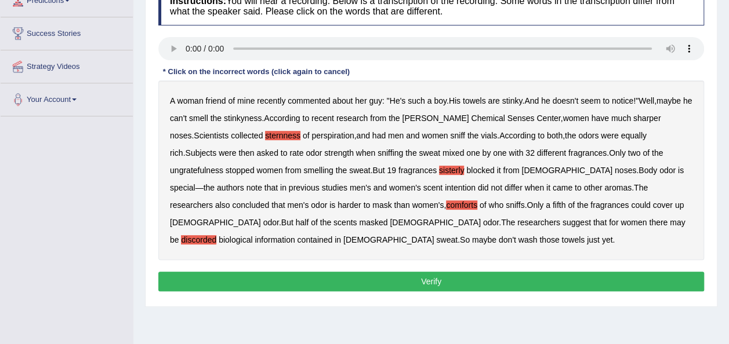
click at [572, 279] on button "Verify" at bounding box center [431, 282] width 546 height 20
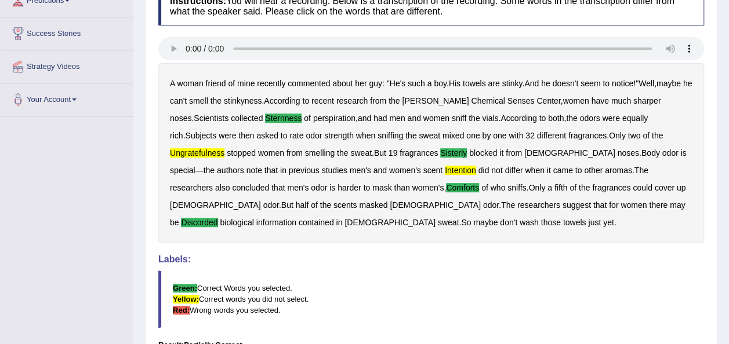
click at [572, 279] on blockquote "Green: Correct Words you selected. Yellow: Correct words you did not select. Re…" at bounding box center [431, 299] width 546 height 57
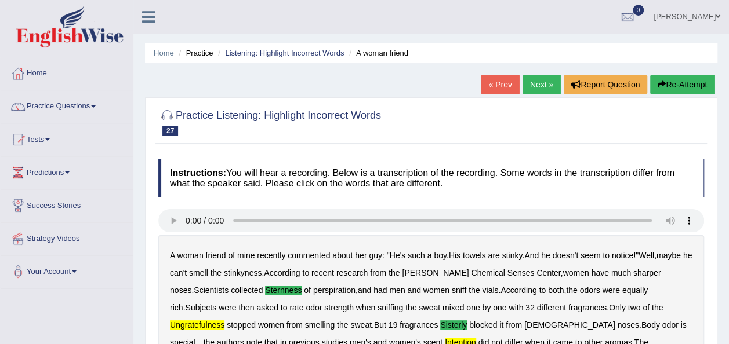
click at [538, 81] on link "Next »" at bounding box center [541, 85] width 38 height 20
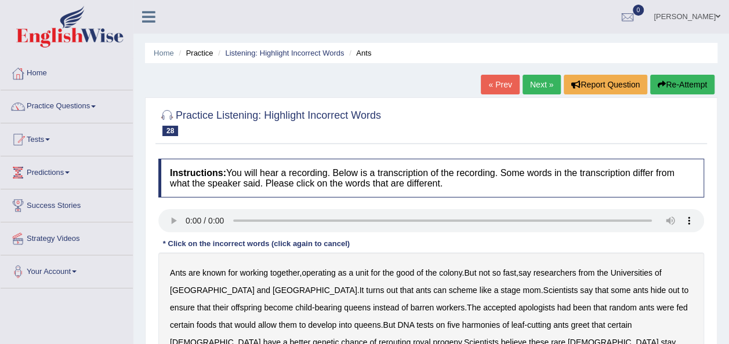
drag, startPoint x: 715, startPoint y: 88, endPoint x: 722, endPoint y: 93, distance: 7.9
click at [722, 93] on div "Home Practice Listening: Highlight Incorrect Words Ants « Prev Next » Report Qu…" at bounding box center [430, 290] width 595 height 580
drag, startPoint x: 724, startPoint y: 102, endPoint x: 727, endPoint y: 123, distance: 21.6
click at [727, 123] on div "Home Practice Listening: Highlight Incorrect Words Ants « Prev Next » Report Qu…" at bounding box center [430, 290] width 595 height 580
drag, startPoint x: 727, startPoint y: 123, endPoint x: 739, endPoint y: 195, distance: 72.3
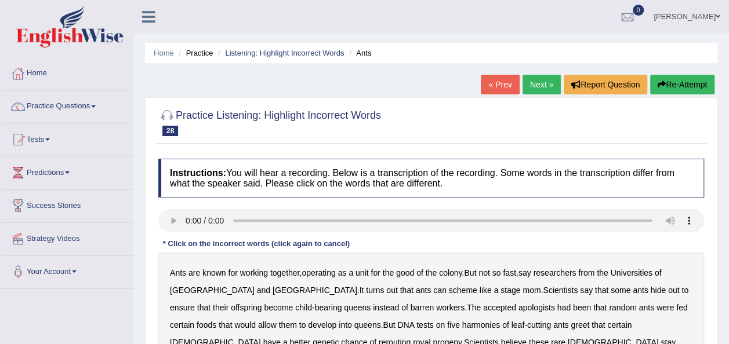
click at [728, 195] on html "Toggle navigation Home Practice Questions Speaking Practice Read Aloud Repeat S…" at bounding box center [364, 172] width 729 height 344
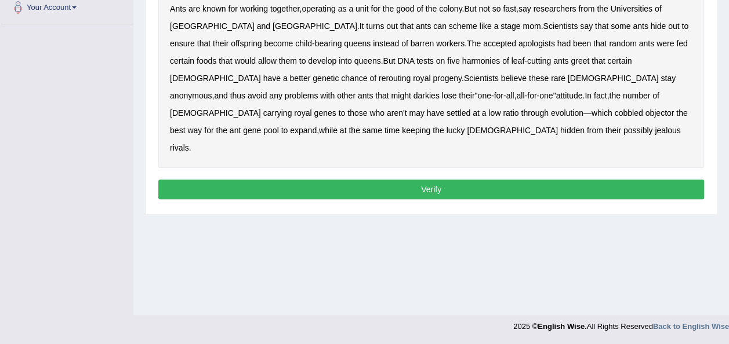
scroll to position [129, 0]
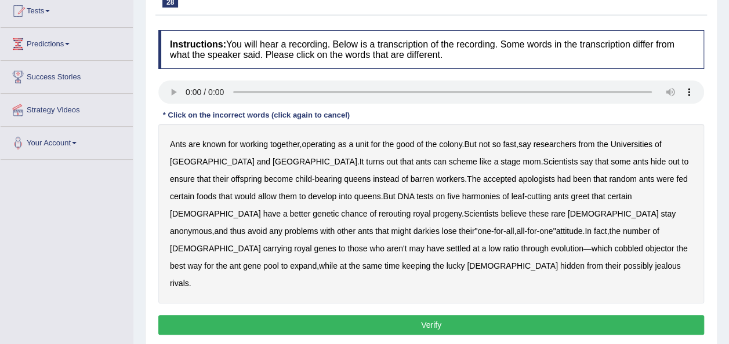
click at [518, 176] on b "apologists" at bounding box center [536, 179] width 37 height 9
click at [462, 195] on b "harmonies" at bounding box center [481, 196] width 38 height 9
click at [379, 211] on b "rerouting" at bounding box center [395, 213] width 32 height 9
click at [439, 227] on b "darkies" at bounding box center [426, 231] width 26 height 9
click at [645, 249] on b "objector" at bounding box center [659, 248] width 29 height 9
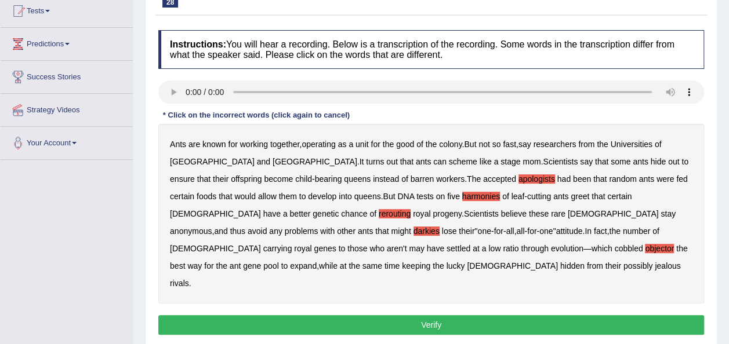
click at [529, 315] on button "Verify" at bounding box center [431, 325] width 546 height 20
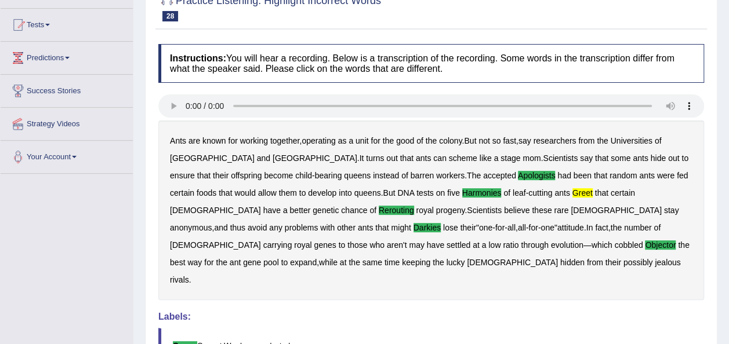
scroll to position [0, 0]
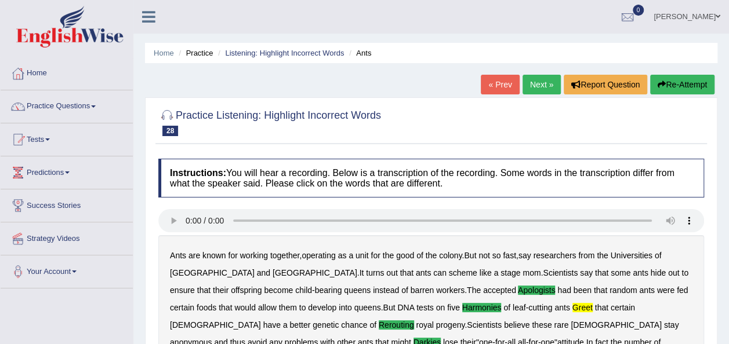
click at [546, 79] on link "Next »" at bounding box center [541, 85] width 38 height 20
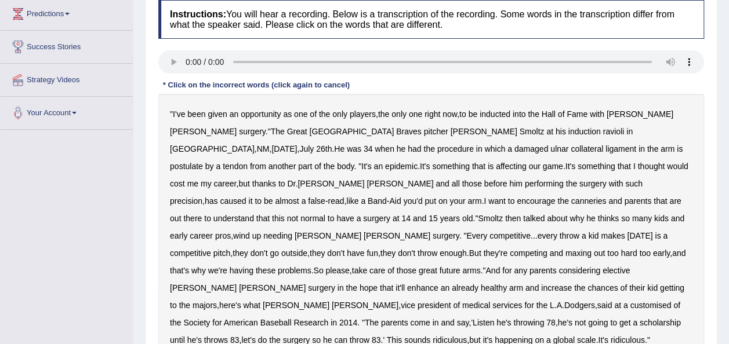
scroll to position [162, 0]
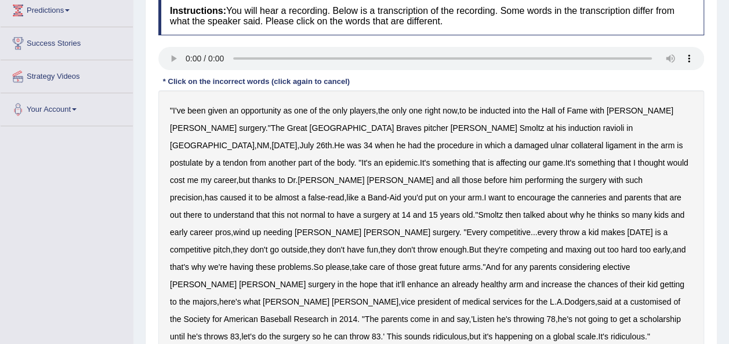
click at [603, 129] on b "ravioli" at bounding box center [613, 127] width 21 height 9
click at [449, 139] on div "" I've been given an opportunity as one of the only players , the only one righ…" at bounding box center [431, 223] width 546 height 267
click at [203, 158] on b "postulate" at bounding box center [186, 162] width 33 height 9
click at [571, 194] on b "canneries" at bounding box center [588, 197] width 35 height 9
click at [630, 297] on b "customised" at bounding box center [650, 301] width 41 height 9
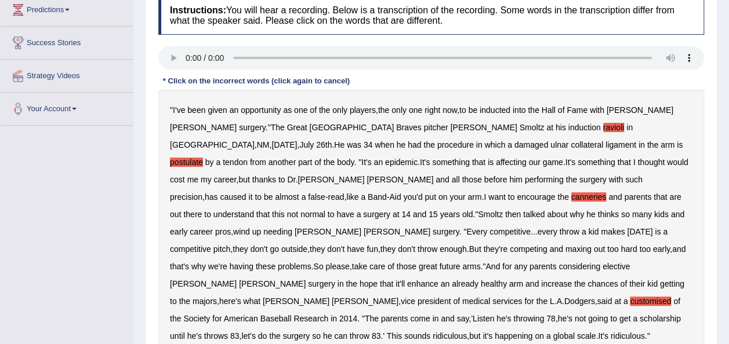
scroll to position [264, 0]
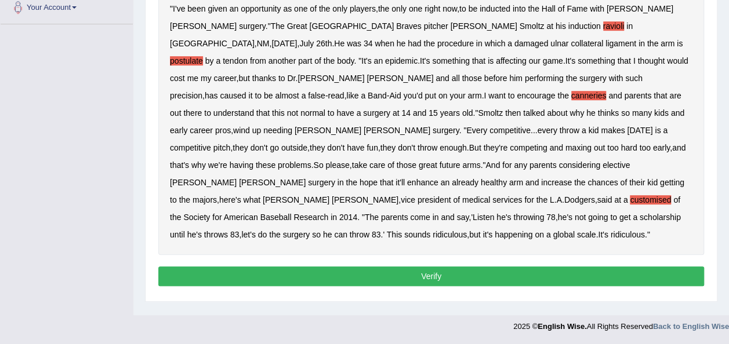
click at [568, 267] on button "Verify" at bounding box center [431, 277] width 546 height 20
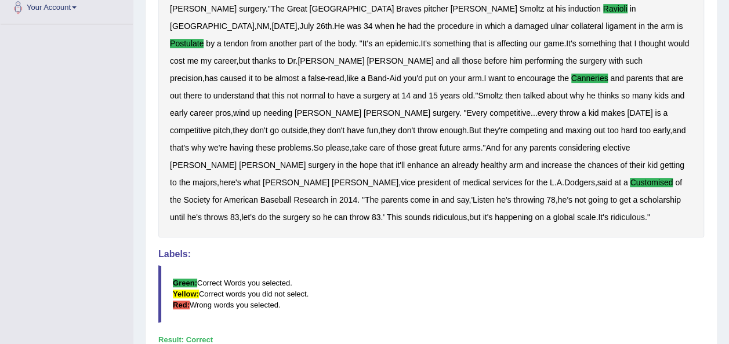
drag, startPoint x: 737, startPoint y: 217, endPoint x: 735, endPoint y: 260, distance: 43.5
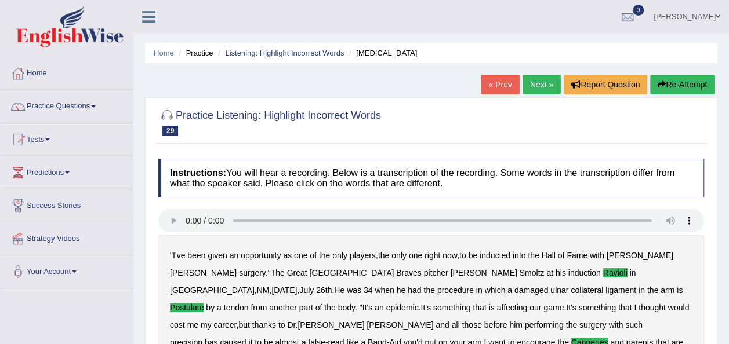
click at [541, 79] on link "Next »" at bounding box center [541, 85] width 38 height 20
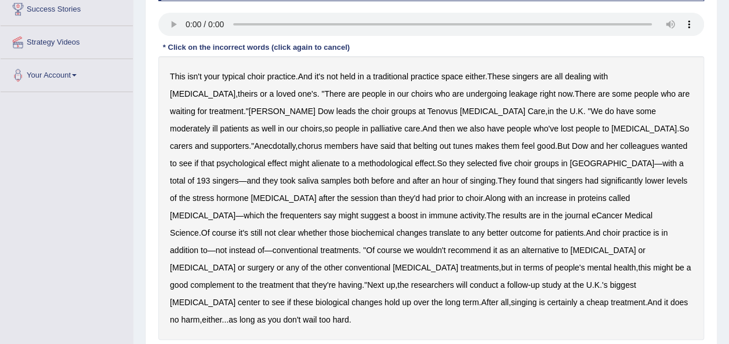
scroll to position [194, 0]
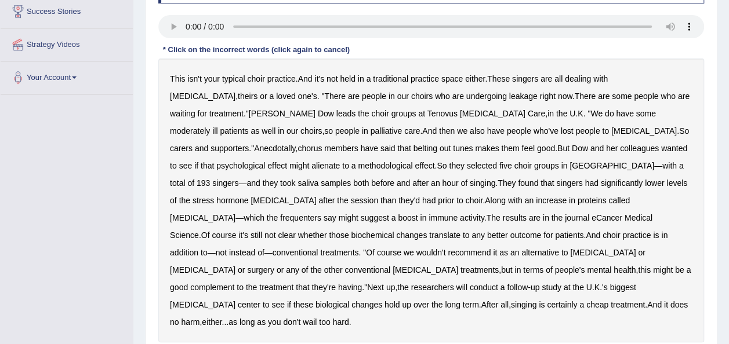
click at [509, 95] on b "leakage" at bounding box center [523, 96] width 28 height 9
click at [495, 106] on div "This isn't your typical choir practice . And it's not held in a traditional pra…" at bounding box center [431, 201] width 546 height 284
click at [210, 126] on b "moderately" at bounding box center [190, 130] width 40 height 9
click at [358, 161] on b "methodological" at bounding box center [385, 165] width 54 height 9
click at [321, 213] on b "frequenters" at bounding box center [300, 217] width 41 height 9
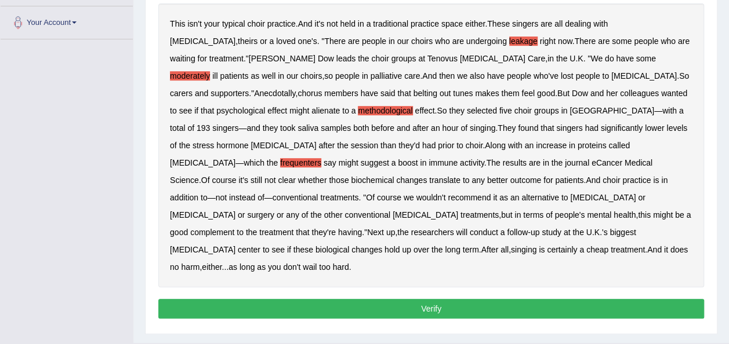
scroll to position [256, 0]
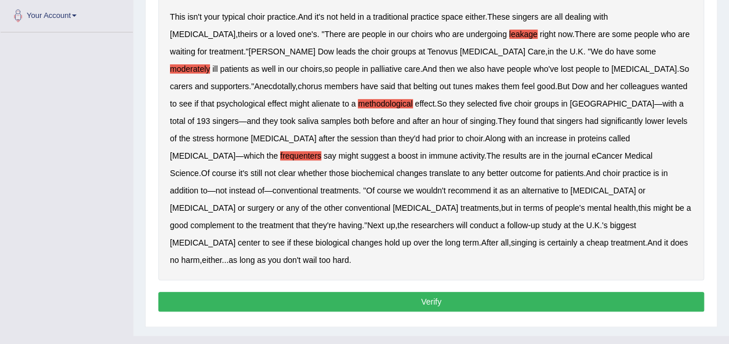
click at [437, 292] on button "Verify" at bounding box center [431, 302] width 546 height 20
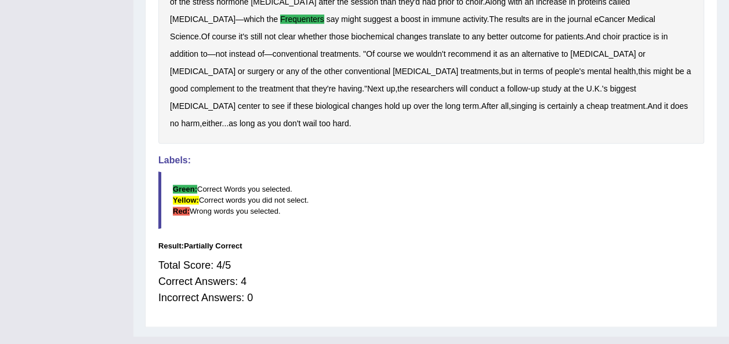
scroll to position [0, 0]
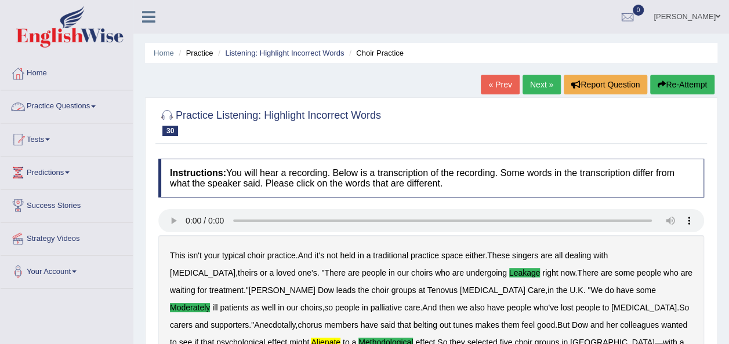
click at [108, 95] on link "Practice Questions" at bounding box center [67, 104] width 132 height 29
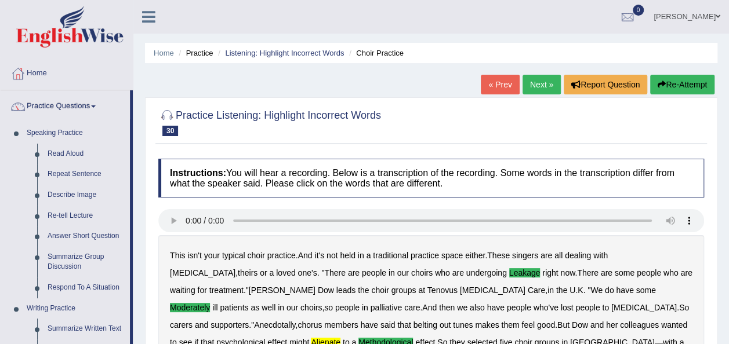
drag, startPoint x: 130, startPoint y: 157, endPoint x: 131, endPoint y: 210, distance: 53.9
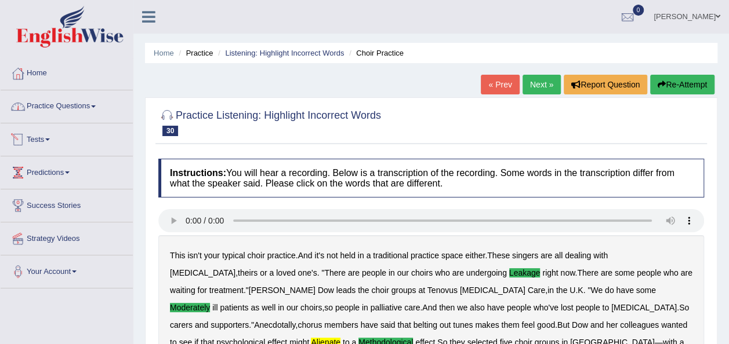
click at [90, 95] on link "Practice Questions" at bounding box center [67, 104] width 132 height 29
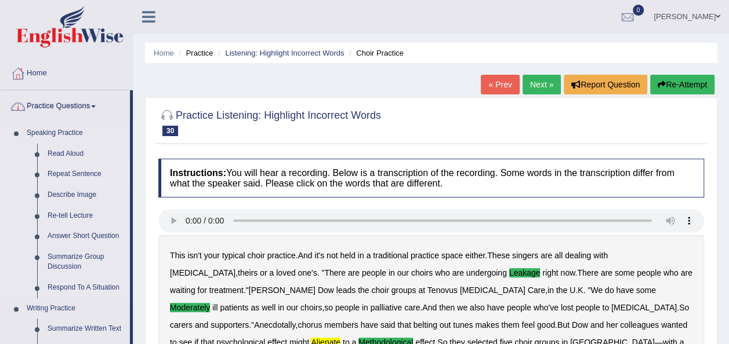
click at [81, 165] on link "Repeat Sentence" at bounding box center [86, 174] width 88 height 21
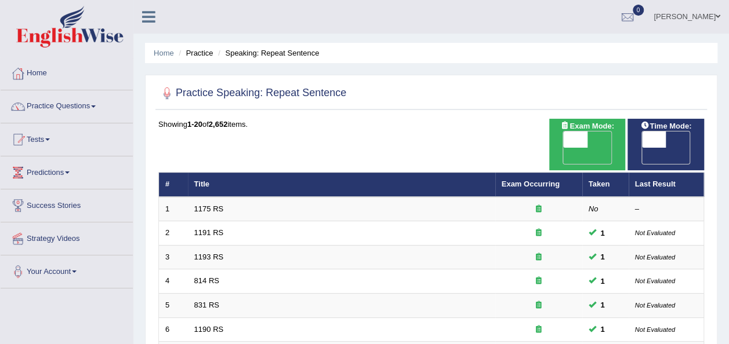
click at [59, 104] on link "Practice Questions" at bounding box center [67, 104] width 132 height 29
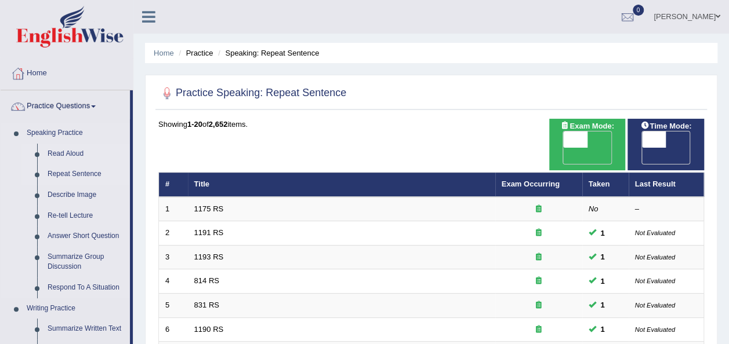
click at [57, 155] on link "Read Aloud" at bounding box center [86, 154] width 88 height 21
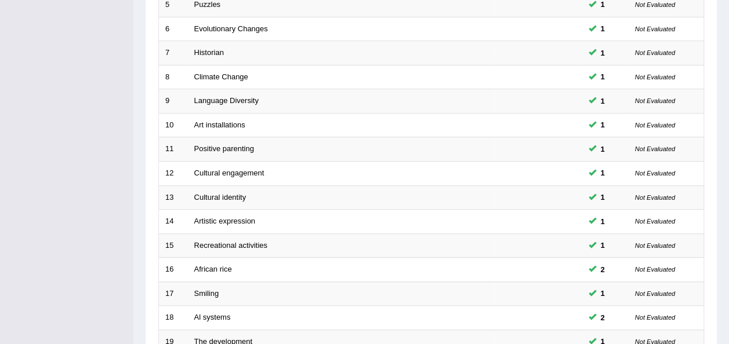
scroll to position [401, 0]
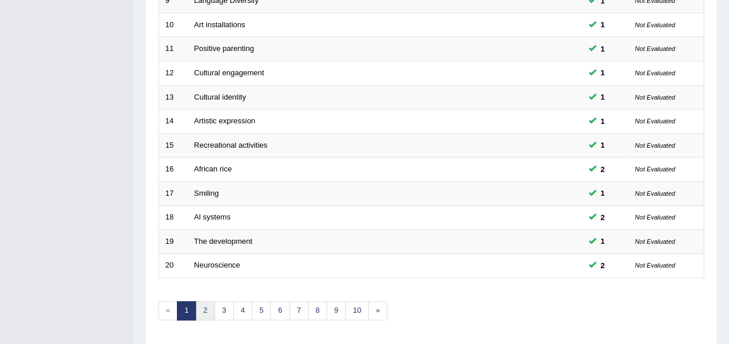
click at [202, 301] on link "2" at bounding box center [204, 310] width 19 height 19
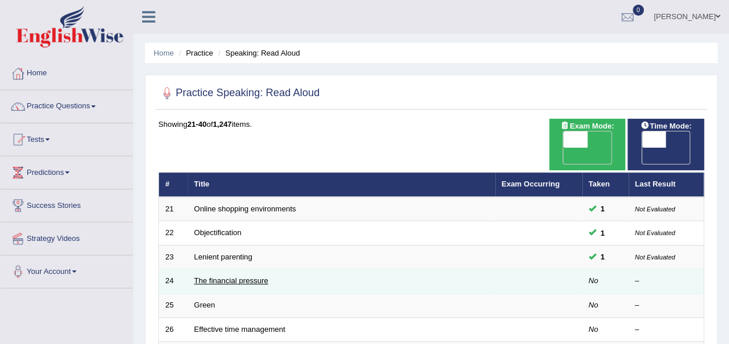
click at [220, 277] on link "The financial pressure" at bounding box center [231, 281] width 74 height 9
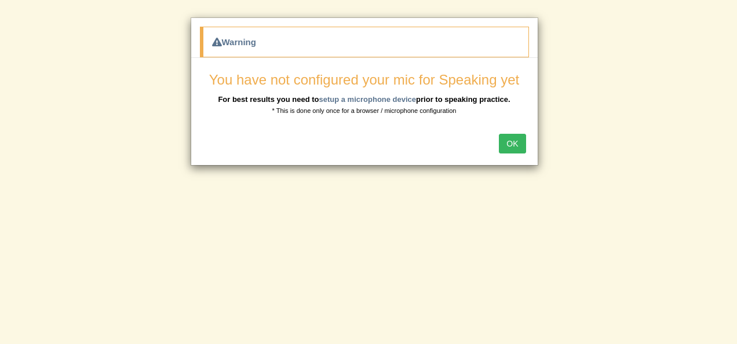
click at [510, 148] on button "OK" at bounding box center [512, 144] width 27 height 20
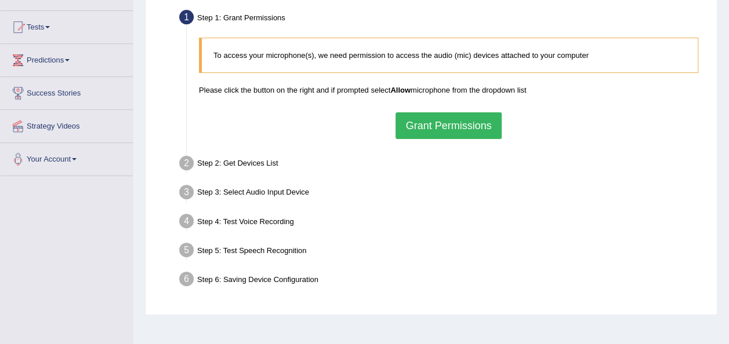
scroll to position [116, 0]
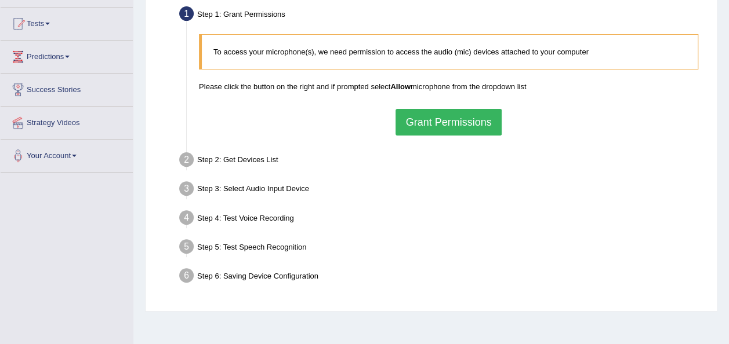
click at [462, 125] on button "Grant Permissions" at bounding box center [448, 122] width 106 height 27
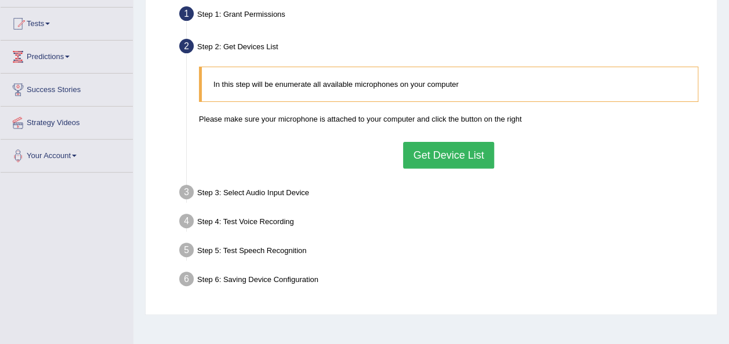
click at [448, 162] on button "Get Device List" at bounding box center [448, 155] width 90 height 27
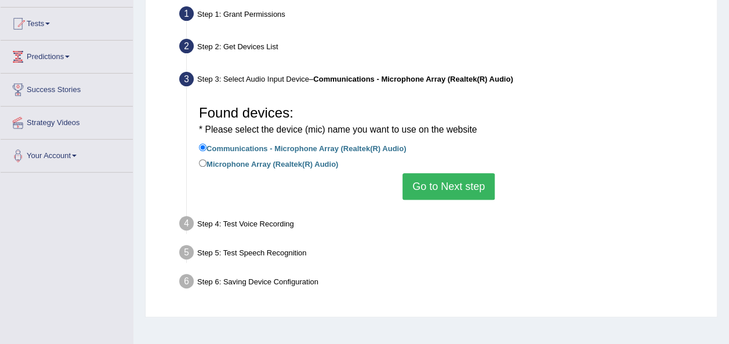
click at [446, 190] on button "Go to Next step" at bounding box center [448, 186] width 92 height 27
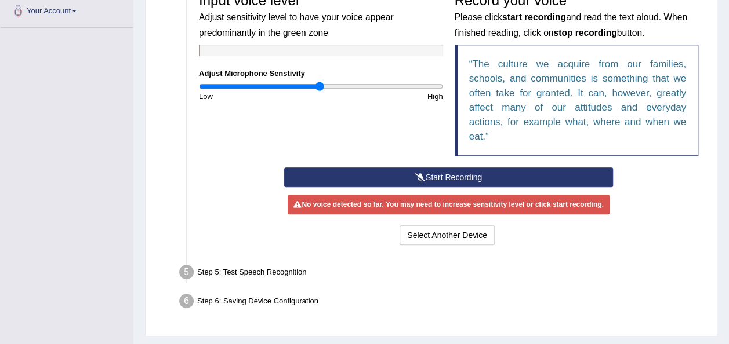
scroll to position [279, 0]
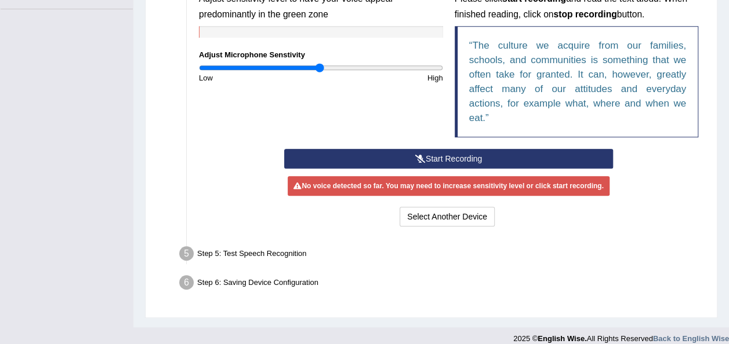
click at [503, 158] on button "Start Recording" at bounding box center [448, 159] width 329 height 20
click at [0, 0] on button "Stop Recording" at bounding box center [0, 0] width 0 height 0
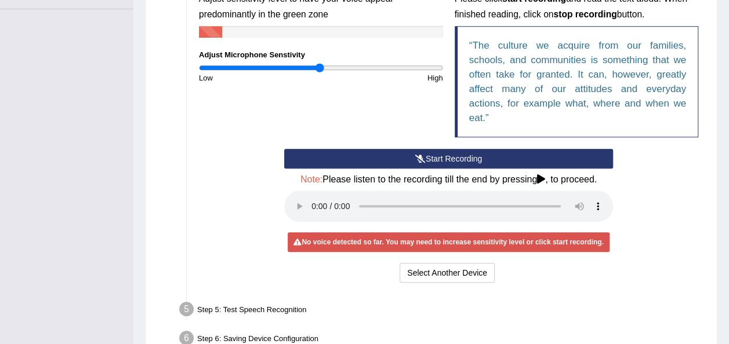
click at [460, 157] on button "Start Recording" at bounding box center [448, 159] width 329 height 20
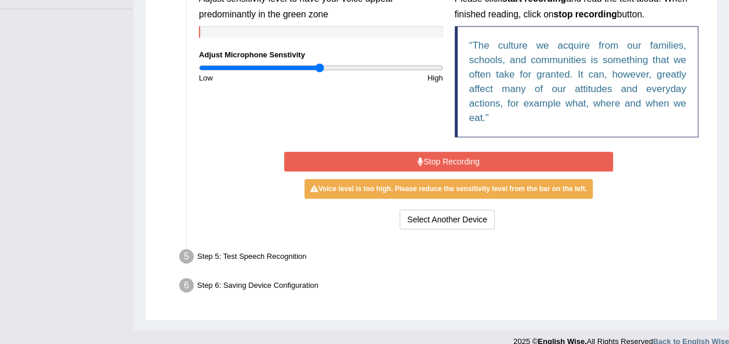
click at [460, 157] on button "Stop Recording" at bounding box center [448, 162] width 329 height 20
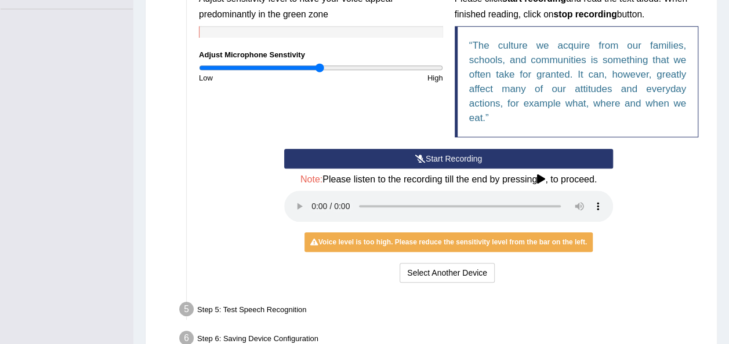
drag, startPoint x: 218, startPoint y: 194, endPoint x: 608, endPoint y: 275, distance: 398.0
click at [608, 275] on div "Select Another Device Voice is ok. Go to Next step" at bounding box center [448, 274] width 329 height 23
click at [456, 160] on button "Start Recording" at bounding box center [448, 159] width 329 height 20
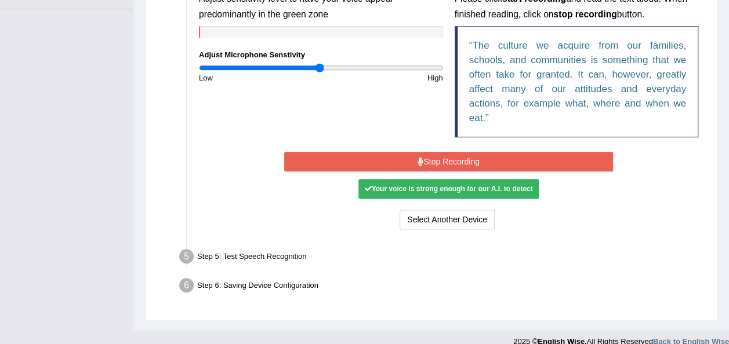
click at [456, 160] on button "Stop Recording" at bounding box center [448, 162] width 329 height 20
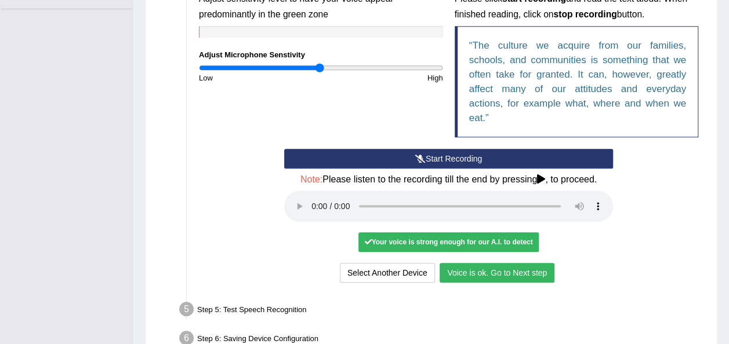
scroll to position [346, 0]
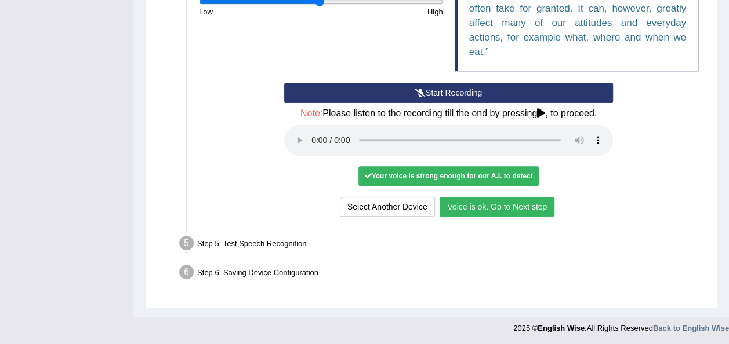
click at [511, 199] on button "Voice is ok. Go to Next step" at bounding box center [496, 207] width 115 height 20
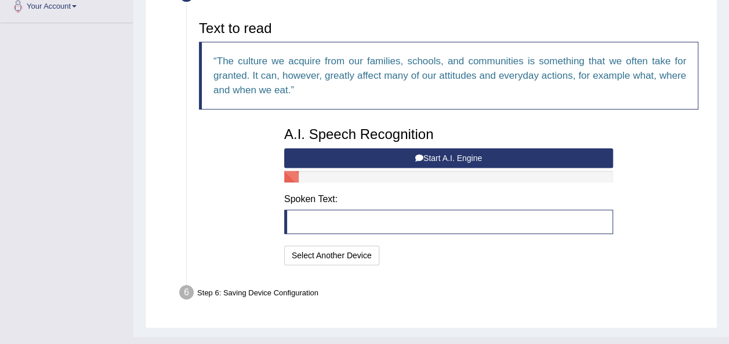
scroll to position [250, 0]
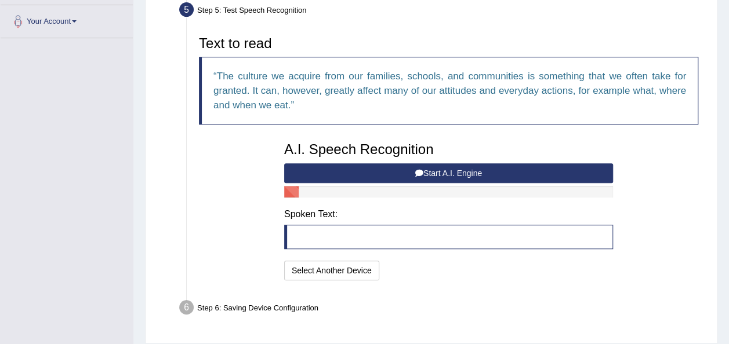
click at [437, 173] on button "Start A.I. Engine" at bounding box center [448, 173] width 329 height 20
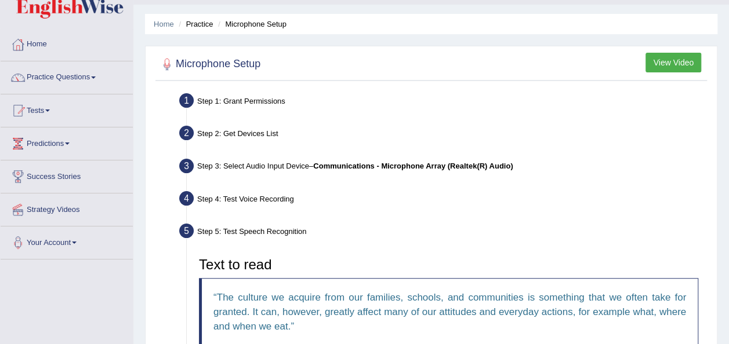
scroll to position [300, 0]
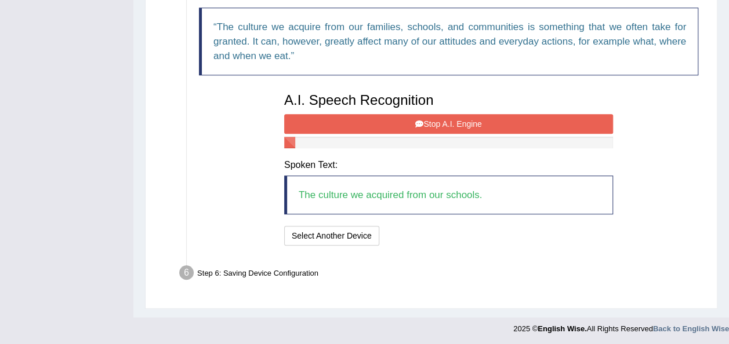
click at [510, 112] on div "A.I. Speech Recognition Start A.I. Engine Stop A.I. Engine Note: Please listen …" at bounding box center [448, 168] width 340 height 162
click at [503, 120] on button "Stop A.I. Engine" at bounding box center [448, 124] width 329 height 20
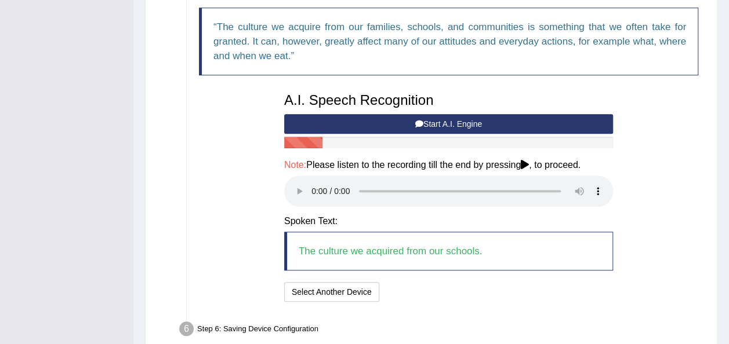
click at [516, 118] on button "Start A.I. Engine" at bounding box center [448, 124] width 329 height 20
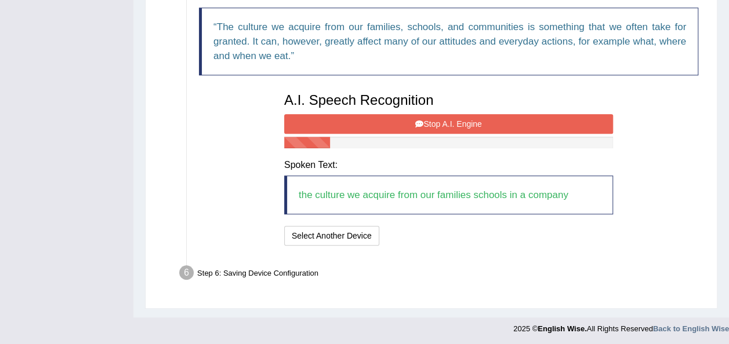
click at [516, 118] on button "Stop A.I. Engine" at bounding box center [448, 124] width 329 height 20
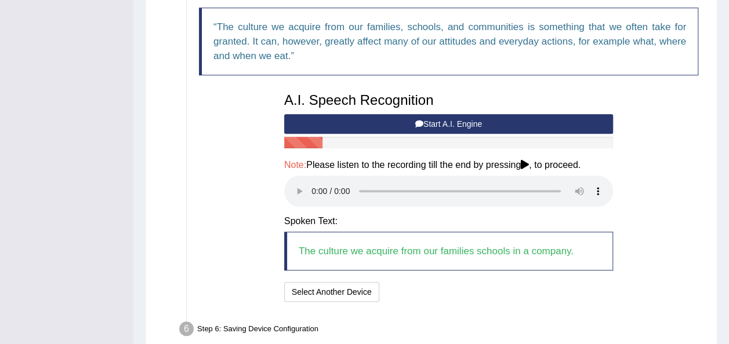
click at [516, 118] on button "Start A.I. Engine" at bounding box center [448, 124] width 329 height 20
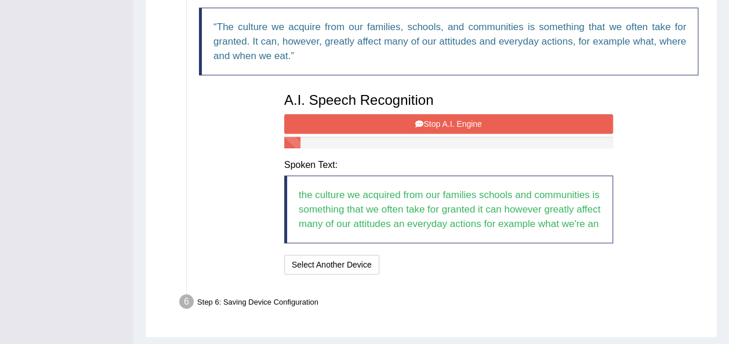
click at [516, 118] on button "Stop A.I. Engine" at bounding box center [448, 124] width 329 height 20
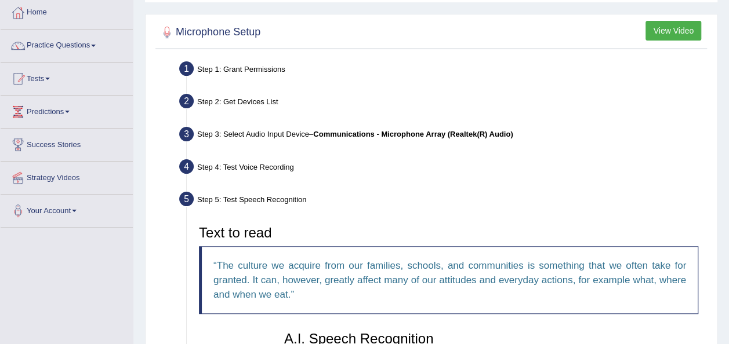
scroll to position [45, 0]
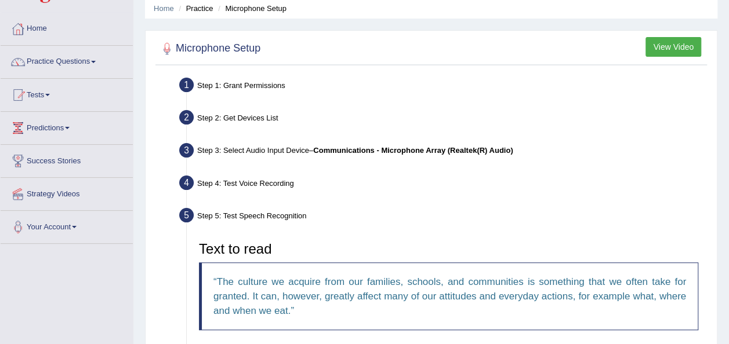
click at [272, 183] on div "Step 4: Test Voice Recording" at bounding box center [442, 185] width 537 height 26
click at [424, 206] on div "Step 5: Test Speech Recognition" at bounding box center [442, 218] width 537 height 26
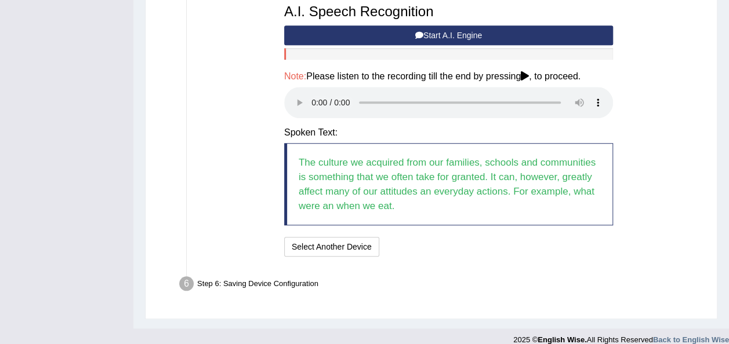
scroll to position [399, 0]
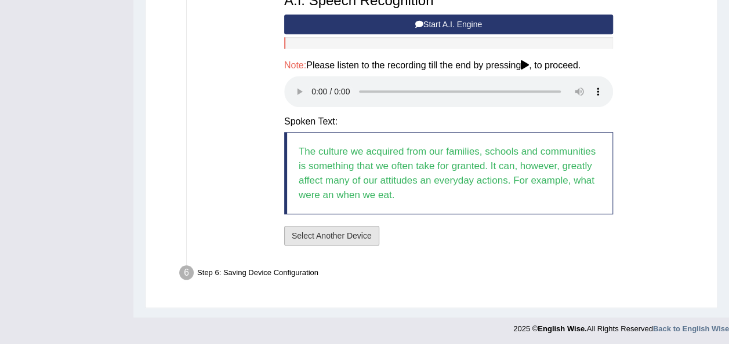
click at [322, 235] on button "Select Another Device" at bounding box center [331, 236] width 95 height 20
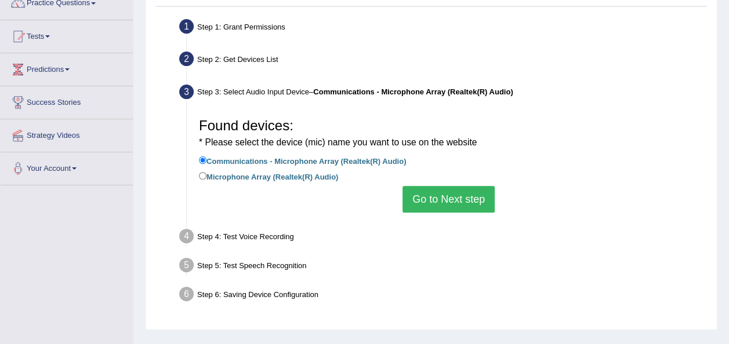
scroll to position [95, 0]
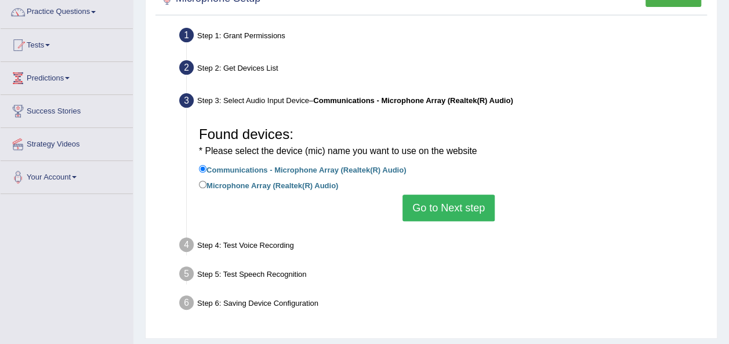
click at [408, 200] on button "Go to Next step" at bounding box center [448, 208] width 92 height 27
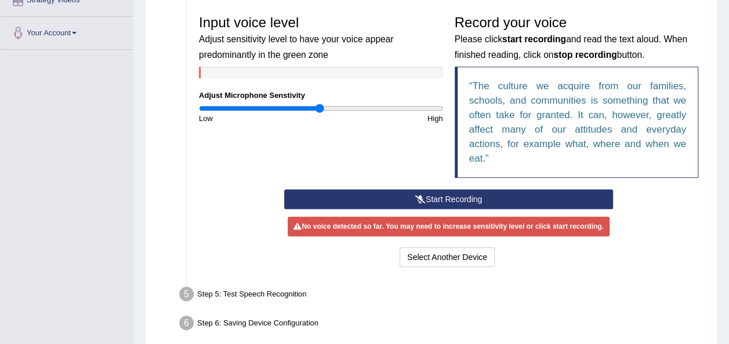
scroll to position [290, 0]
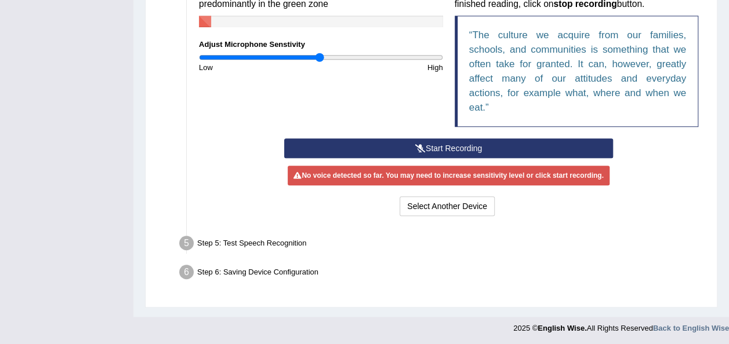
click at [581, 143] on button "Start Recording" at bounding box center [448, 149] width 329 height 20
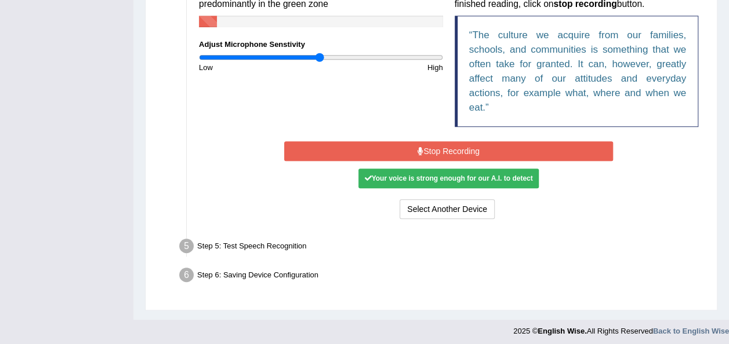
click at [581, 143] on button "Stop Recording" at bounding box center [448, 151] width 329 height 20
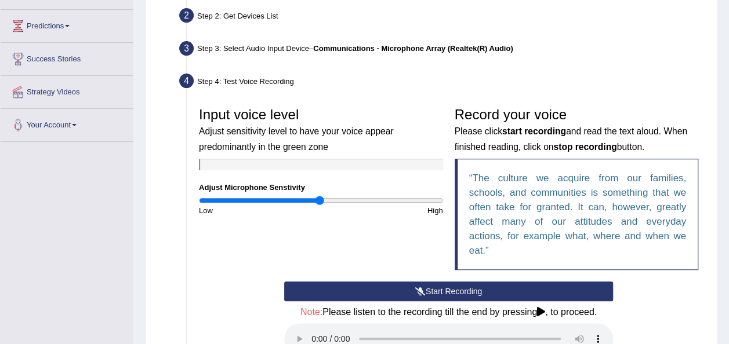
scroll to position [346, 0]
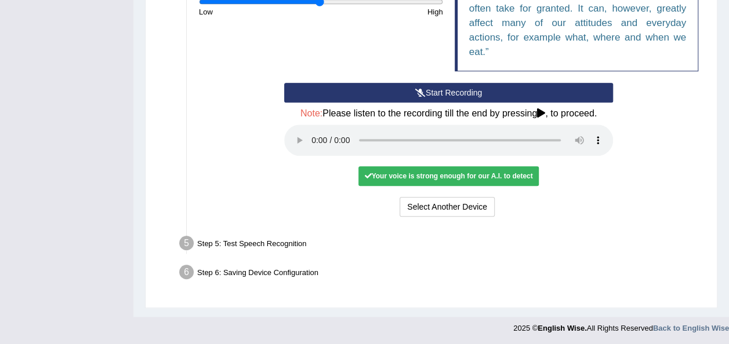
click at [244, 245] on div "Step 5: Test Speech Recognition" at bounding box center [442, 245] width 537 height 26
drag, startPoint x: 244, startPoint y: 245, endPoint x: 565, endPoint y: 284, distance: 323.6
click at [565, 284] on div "Step 6: Saving Device Configuration" at bounding box center [442, 274] width 537 height 26
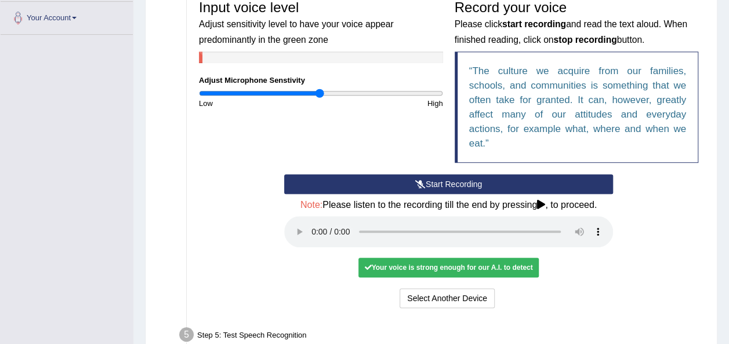
scroll to position [252, 0]
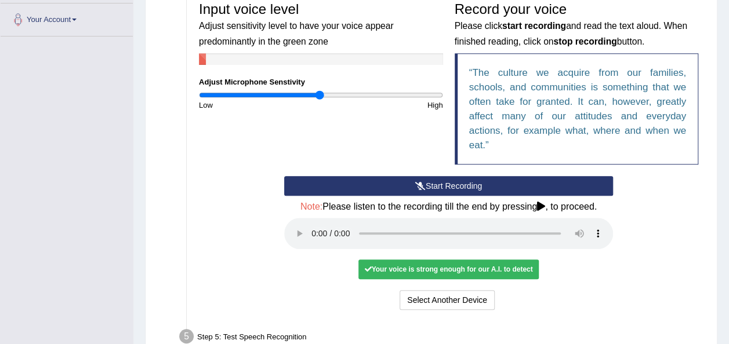
click at [494, 188] on button "Start Recording" at bounding box center [448, 186] width 329 height 20
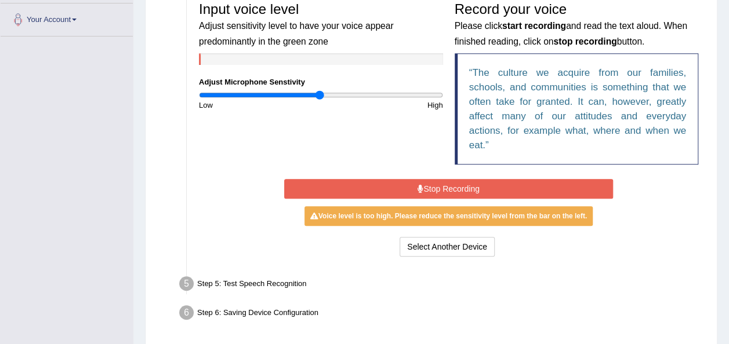
click at [494, 188] on button "Stop Recording" at bounding box center [448, 189] width 329 height 20
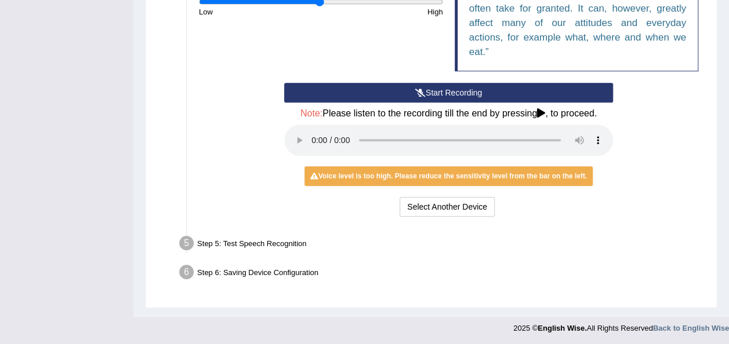
scroll to position [0, 0]
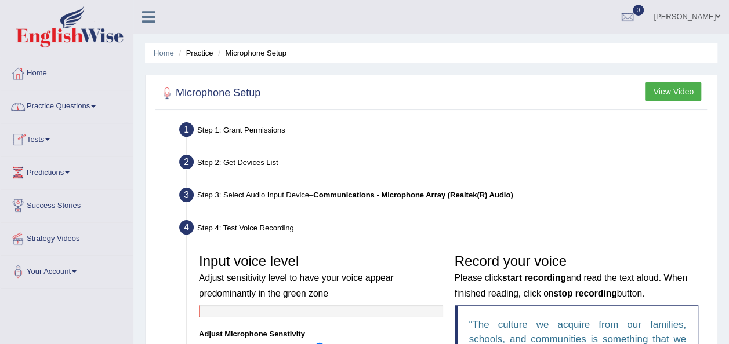
click at [679, 99] on button "View Video" at bounding box center [673, 92] width 56 height 20
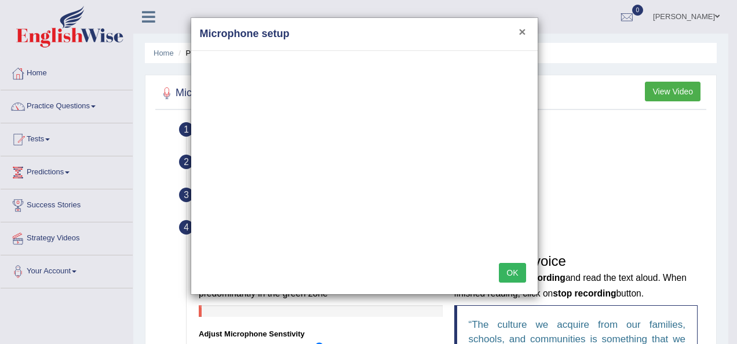
click at [522, 32] on button "×" at bounding box center [522, 32] width 7 height 12
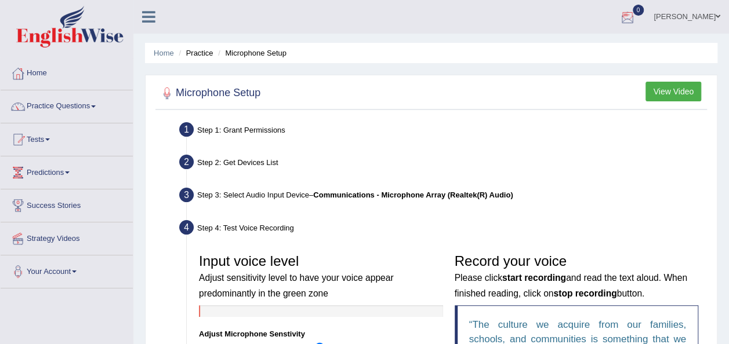
click at [708, 5] on link "Diana" at bounding box center [687, 15] width 84 height 30
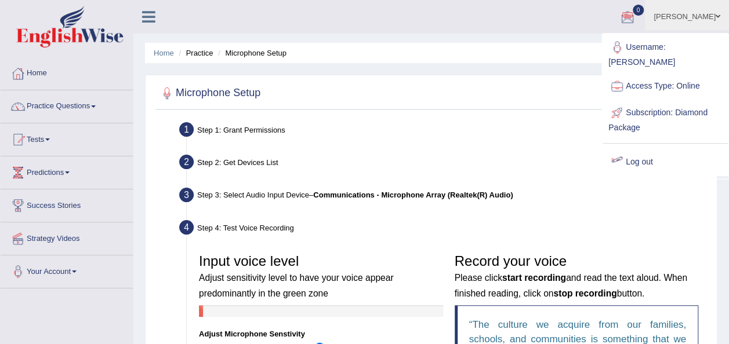
click at [570, 209] on div "Step 3: Select Audio Input Device – Communications - Microphone Array (Realtek(…" at bounding box center [442, 197] width 537 height 26
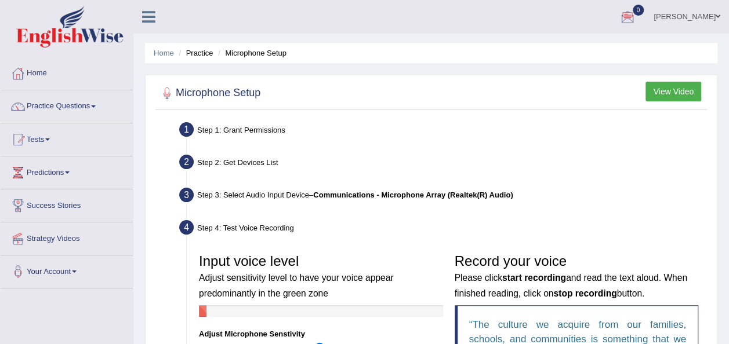
click at [718, 21] on link "Diana" at bounding box center [687, 15] width 84 height 30
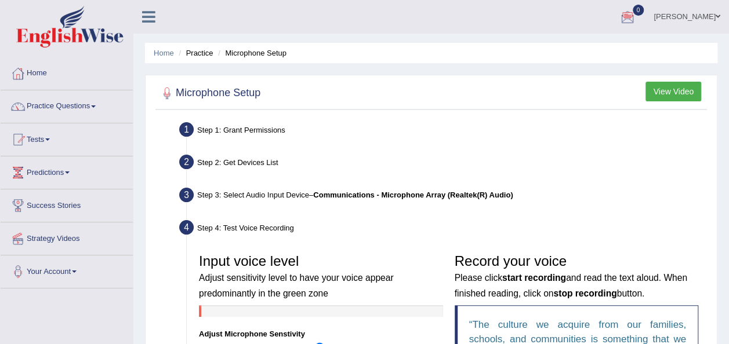
click at [700, 13] on link "Diana" at bounding box center [687, 15] width 84 height 30
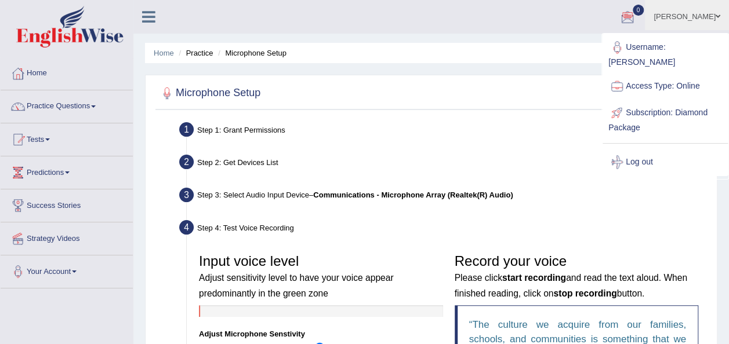
click at [484, 43] on ul "Home Practice Microphone Setup" at bounding box center [431, 53] width 572 height 20
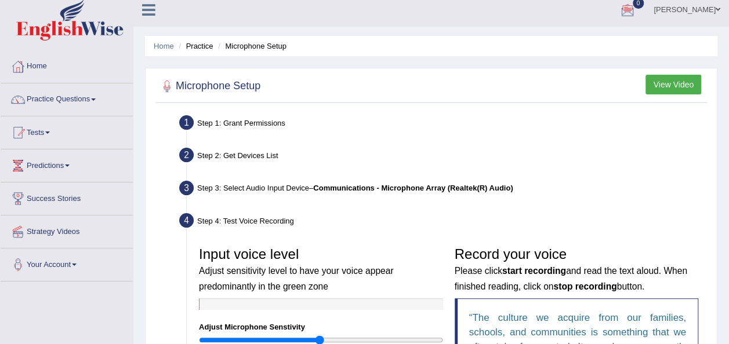
scroll to position [5, 0]
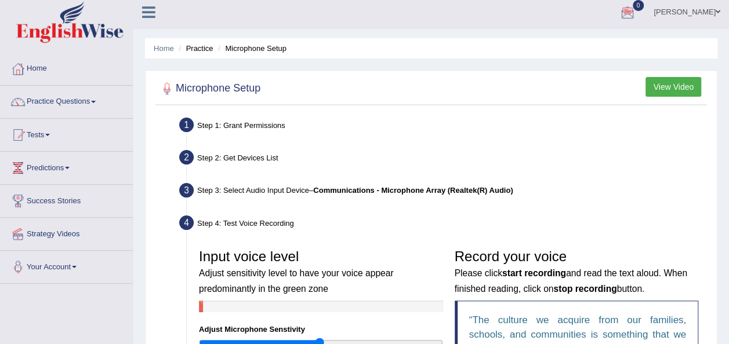
click at [664, 87] on button "View Video" at bounding box center [673, 87] width 56 height 20
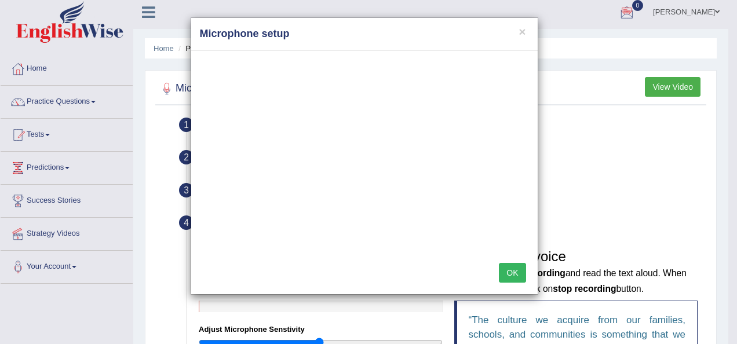
click at [516, 271] on button "OK" at bounding box center [512, 273] width 27 height 20
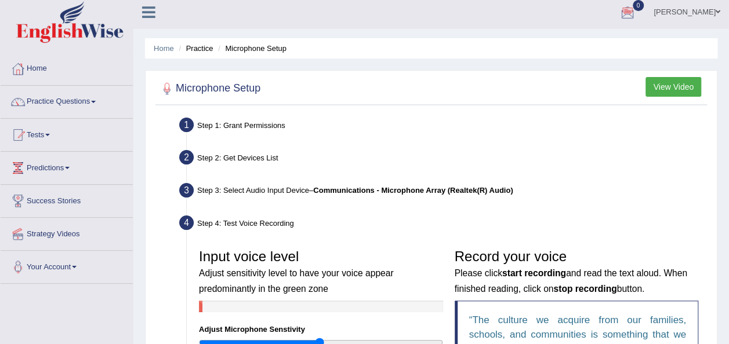
click at [694, 12] on link "Diana" at bounding box center [687, 10] width 84 height 30
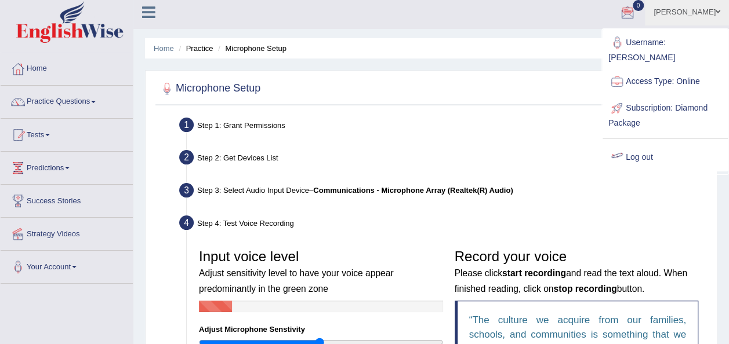
click at [666, 149] on link "Log out" at bounding box center [664, 157] width 125 height 27
